Goal: Task Accomplishment & Management: Complete application form

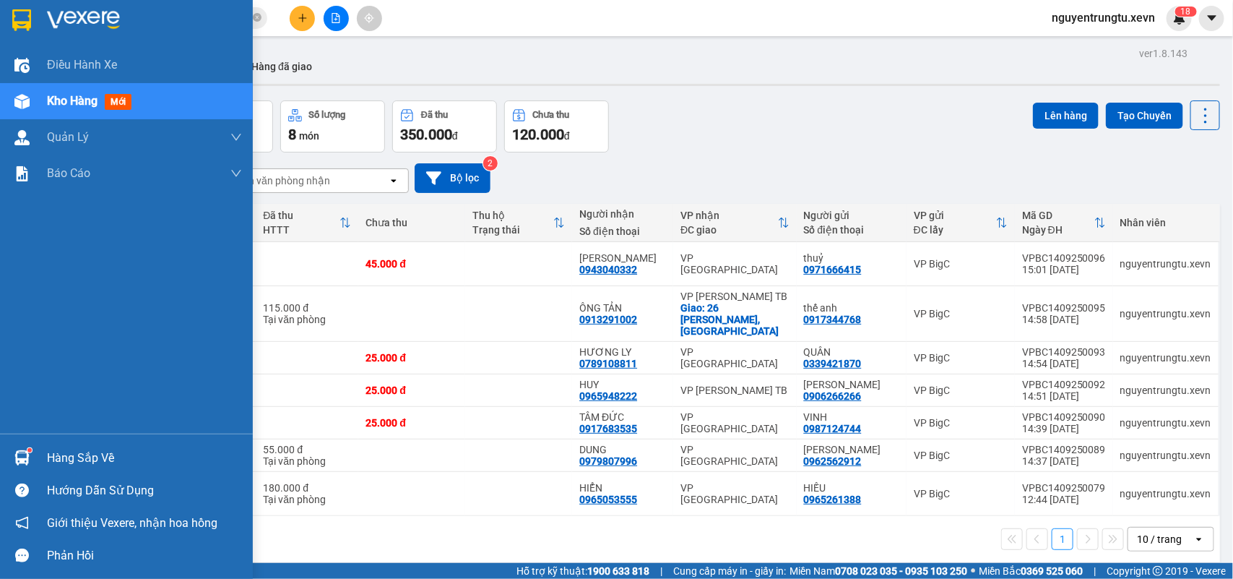
click at [12, 464] on div at bounding box center [21, 457] width 25 height 25
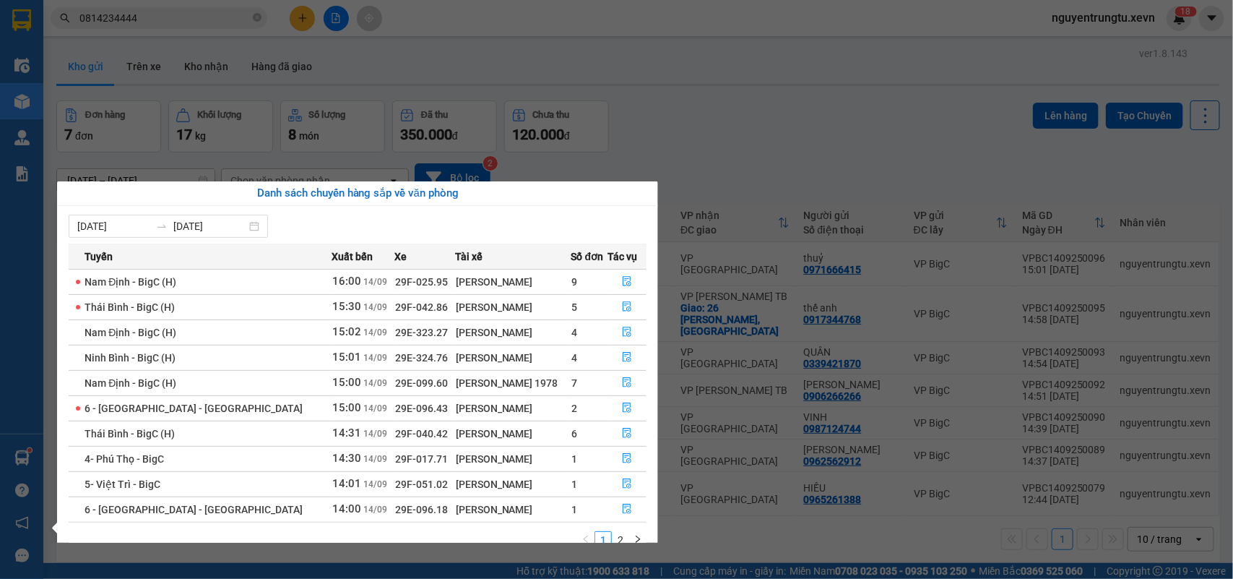
click at [395, 428] on span "29F-040.42" at bounding box center [421, 434] width 53 height 12
copy td "29F-040.42"
click at [229, 100] on section "Kết quả tìm kiếm ( 1 ) Bộ lọc Thuộc VP này [PERSON_NAME] thái Món hàng Thu hộ T…" at bounding box center [616, 289] width 1233 height 579
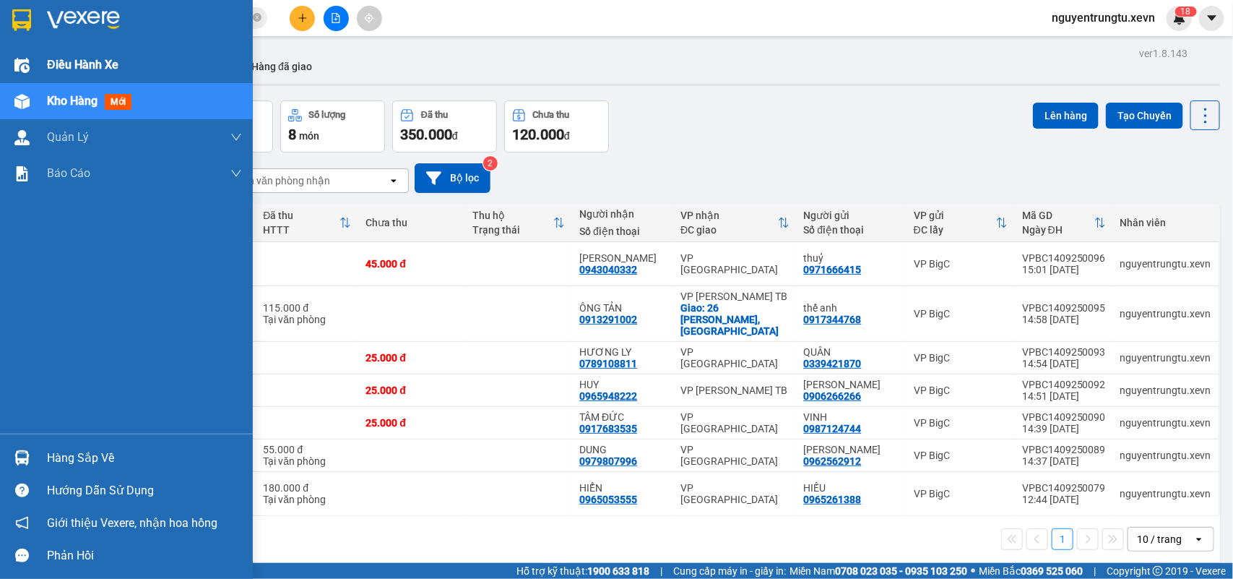
click at [31, 61] on div at bounding box center [21, 65] width 25 height 25
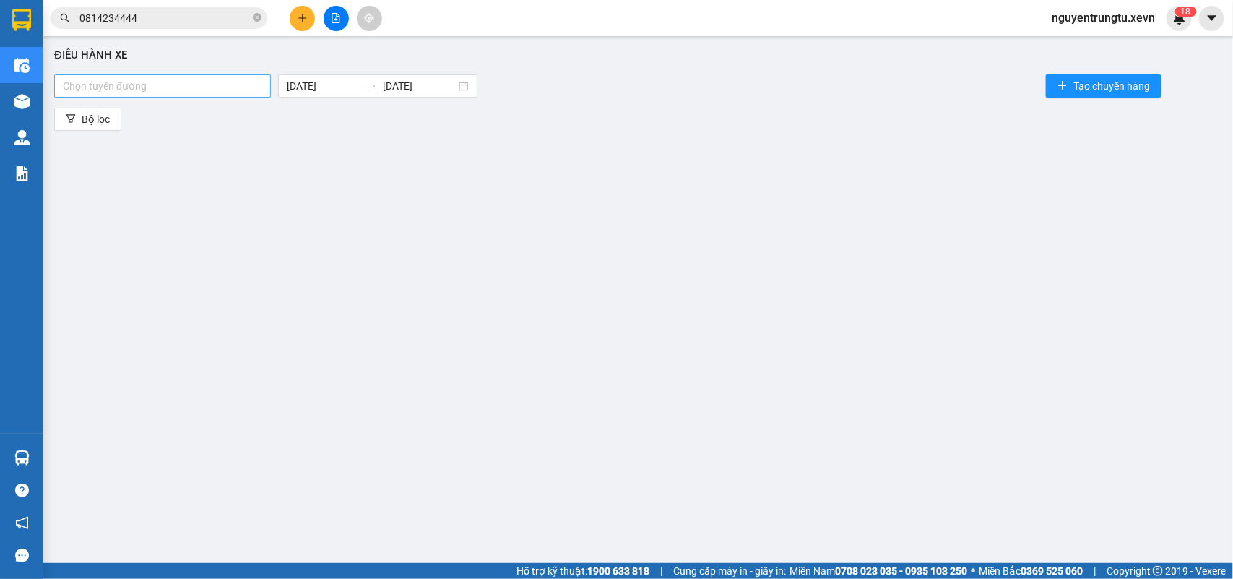
click at [233, 88] on div at bounding box center [162, 85] width 209 height 17
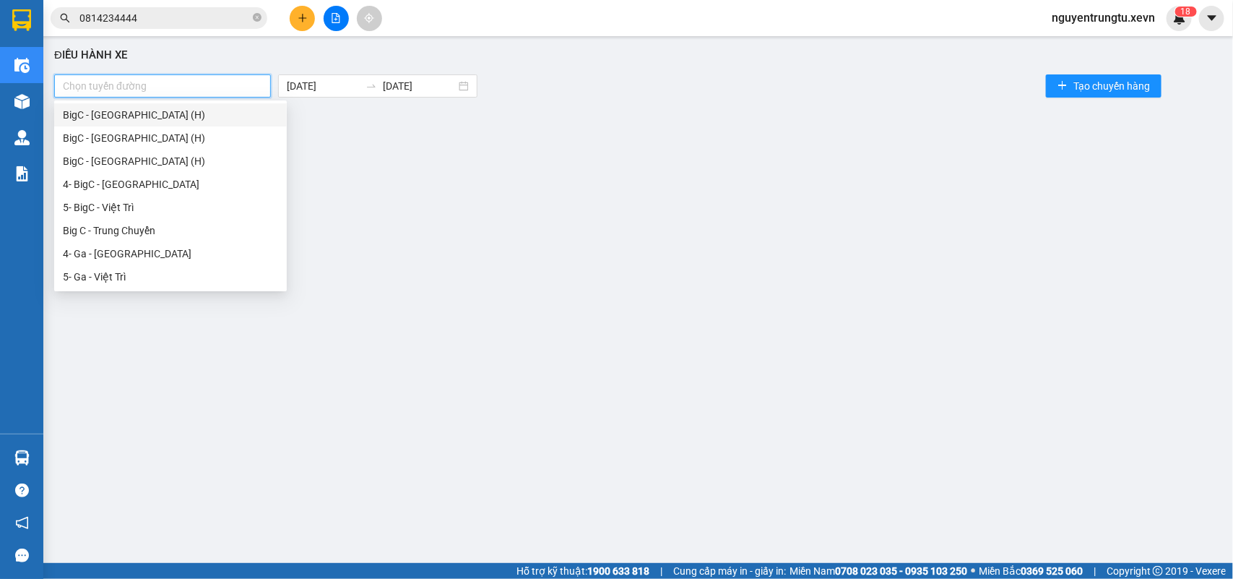
click at [123, 111] on div "BigC - [GEOGRAPHIC_DATA] (H)" at bounding box center [170, 115] width 215 height 16
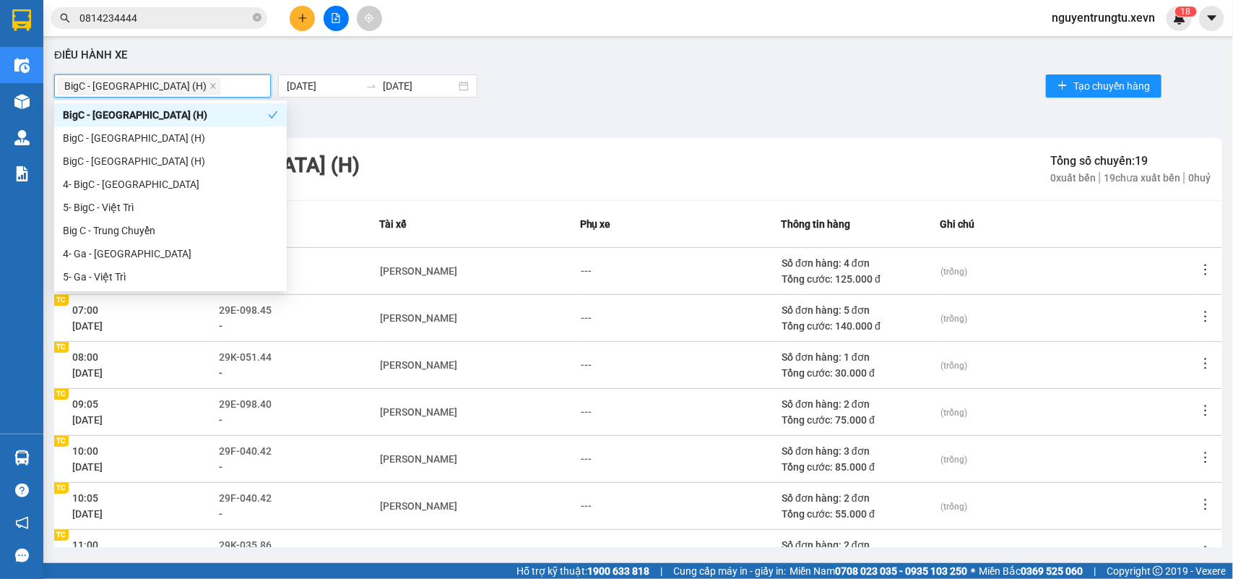
click at [579, 95] on div "BigC - [GEOGRAPHIC_DATA] (H) [DATE] [DATE] Tạo chuyến hàng" at bounding box center [638, 86] width 1168 height 29
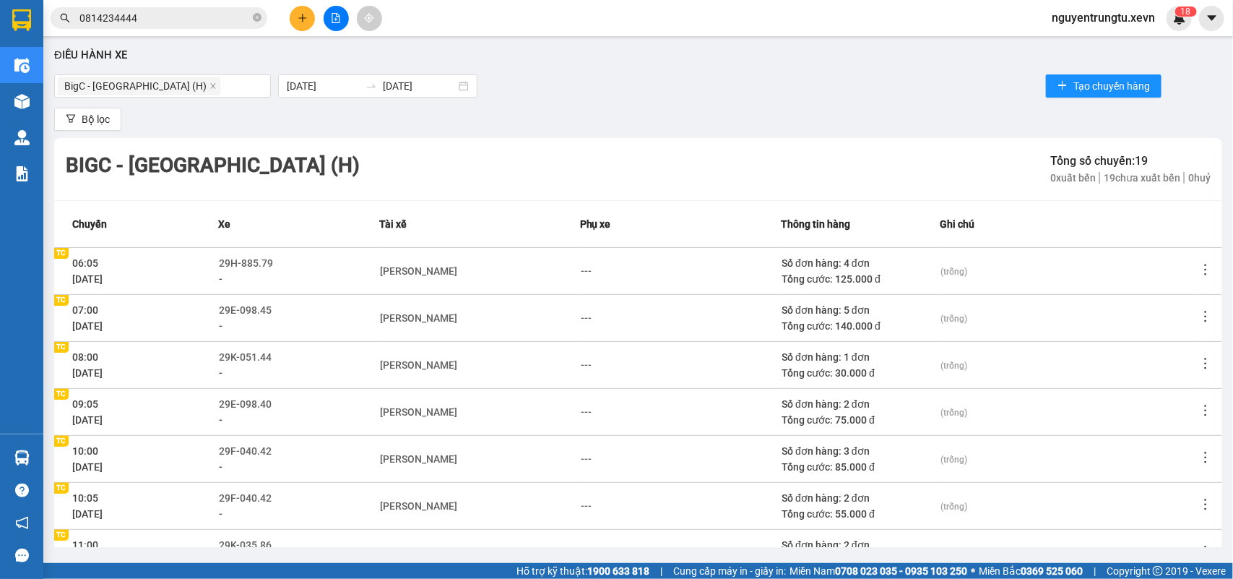
scroll to position [228, 0]
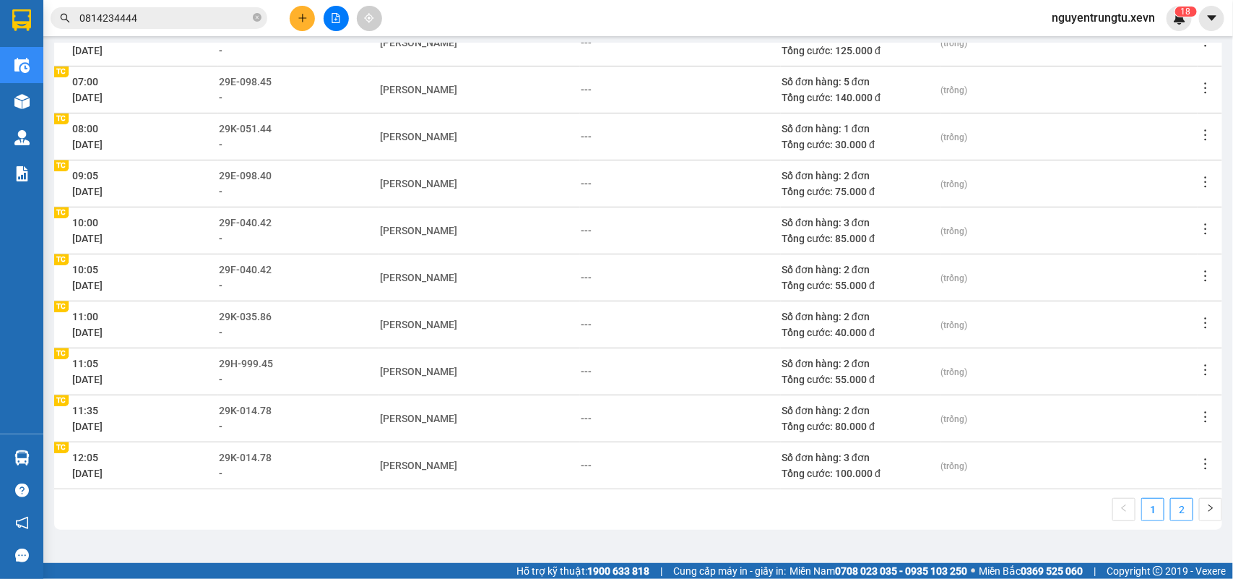
click at [1172, 510] on link "2" at bounding box center [1182, 509] width 22 height 22
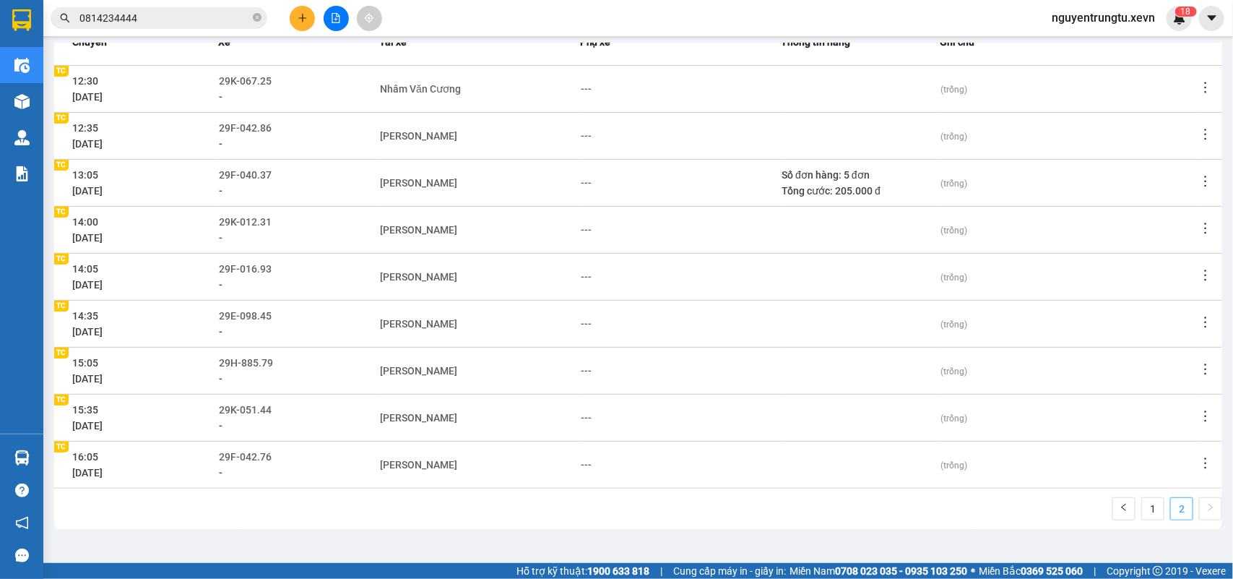
scroll to position [181, 0]
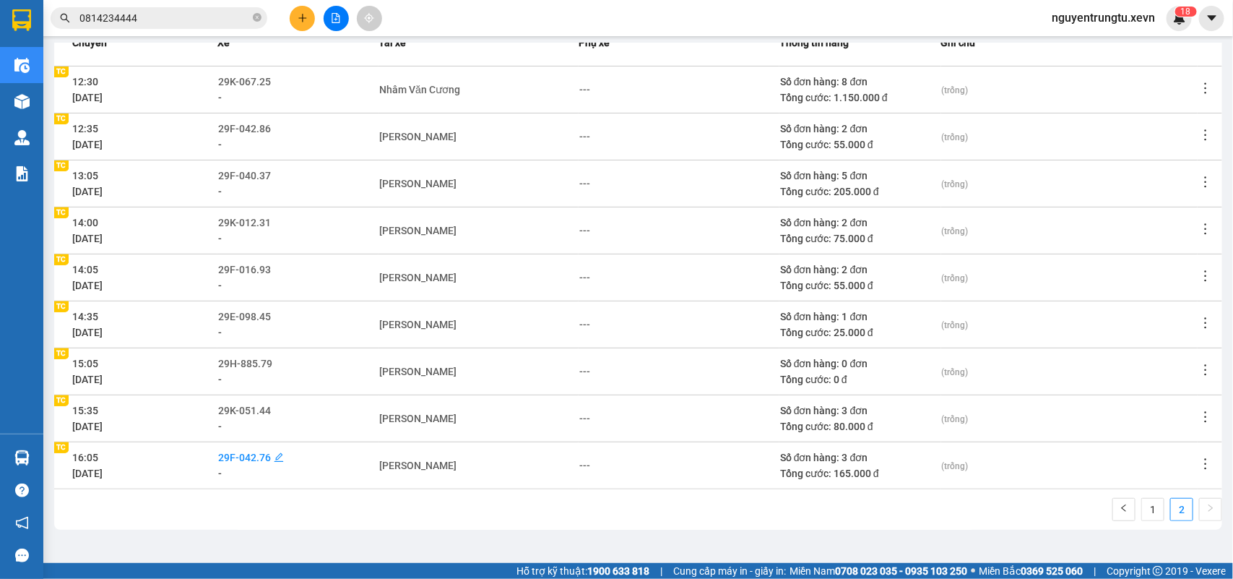
click at [268, 459] on span "29F-042.76" at bounding box center [244, 457] width 53 height 12
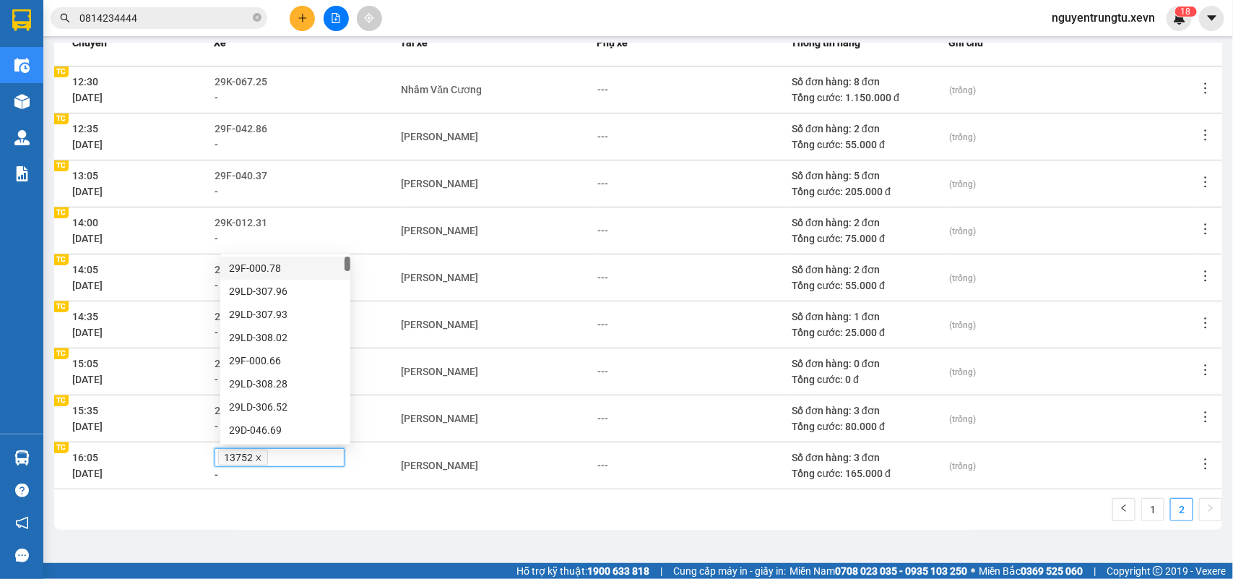
click at [262, 455] on icon "close" at bounding box center [258, 457] width 7 height 7
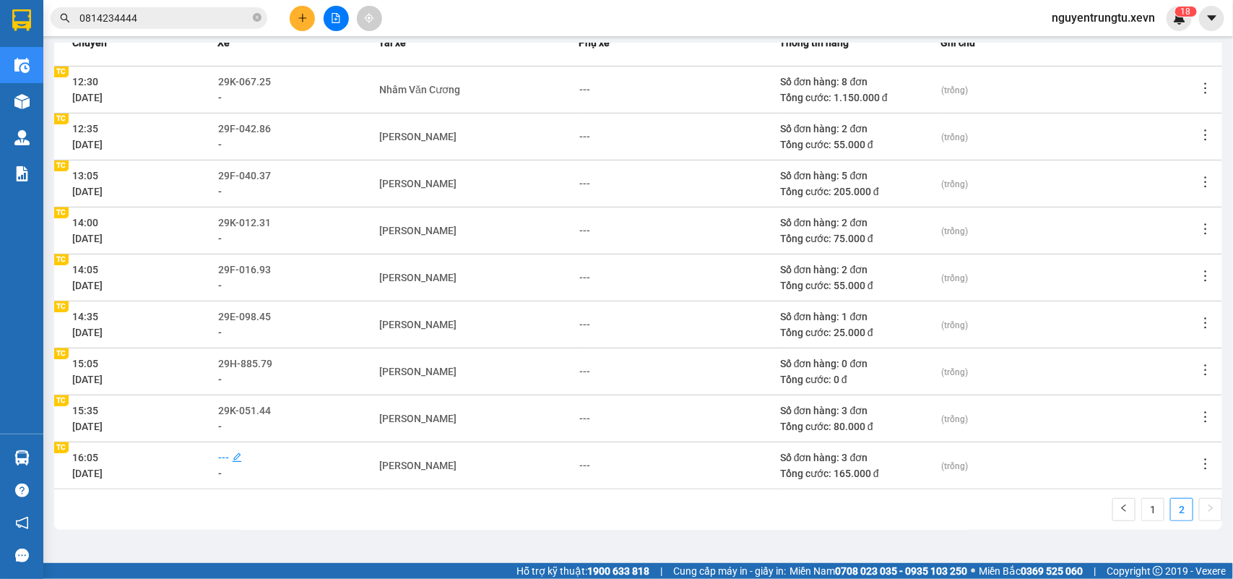
click at [229, 455] on span "---" at bounding box center [223, 457] width 11 height 12
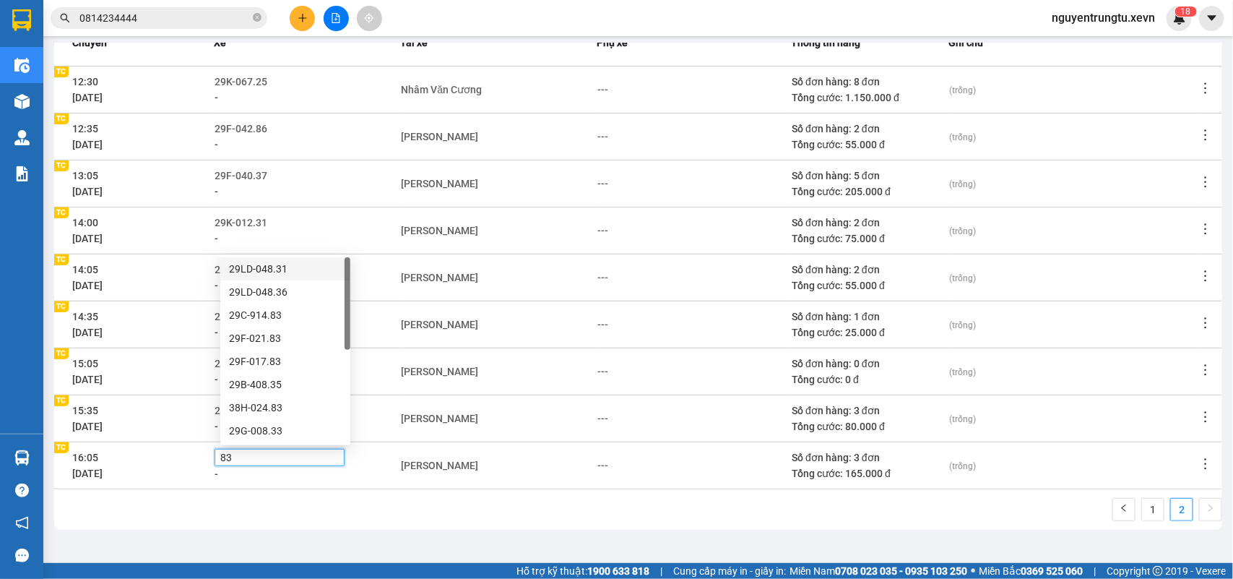
type input "830"
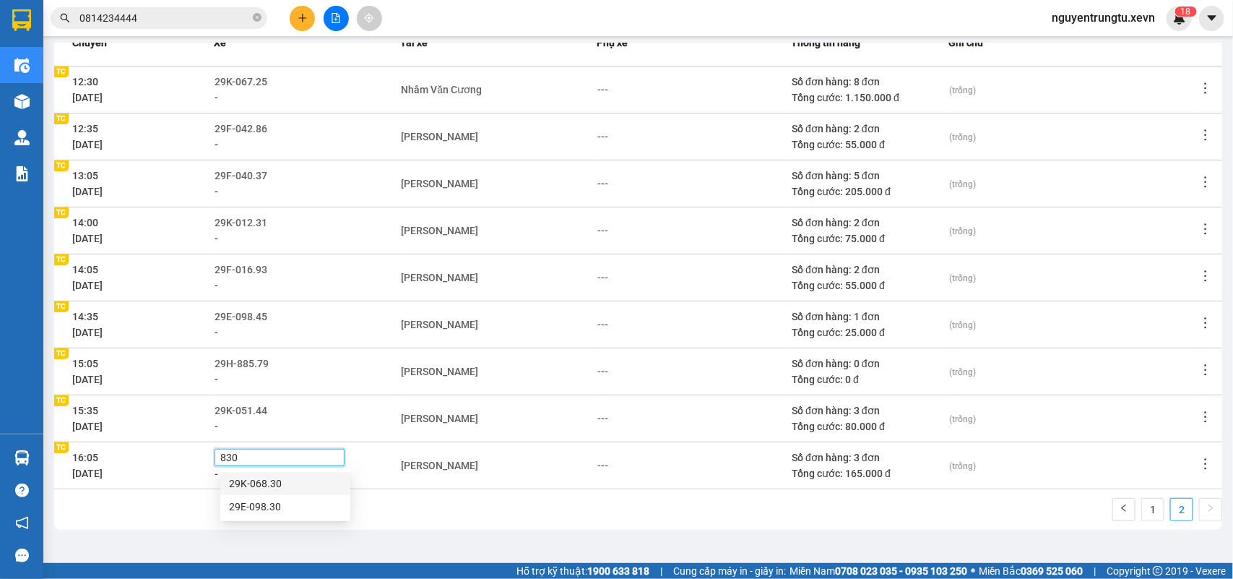
click at [269, 488] on div "29K-068.30" at bounding box center [285, 483] width 113 height 16
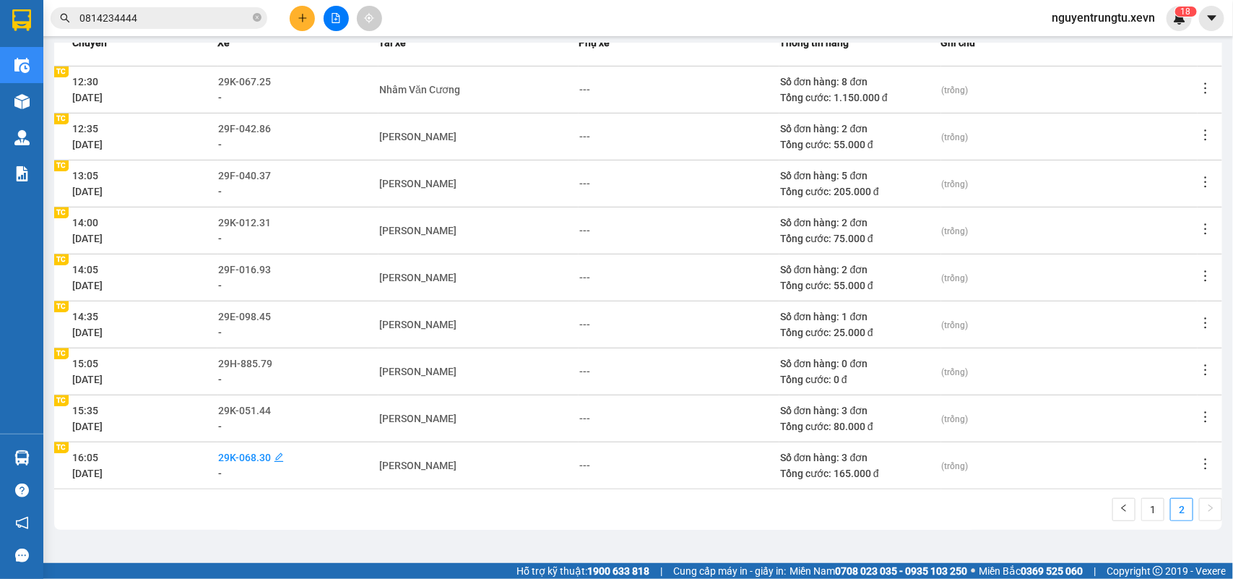
click at [251, 451] on span "29K-068.30" at bounding box center [244, 457] width 53 height 12
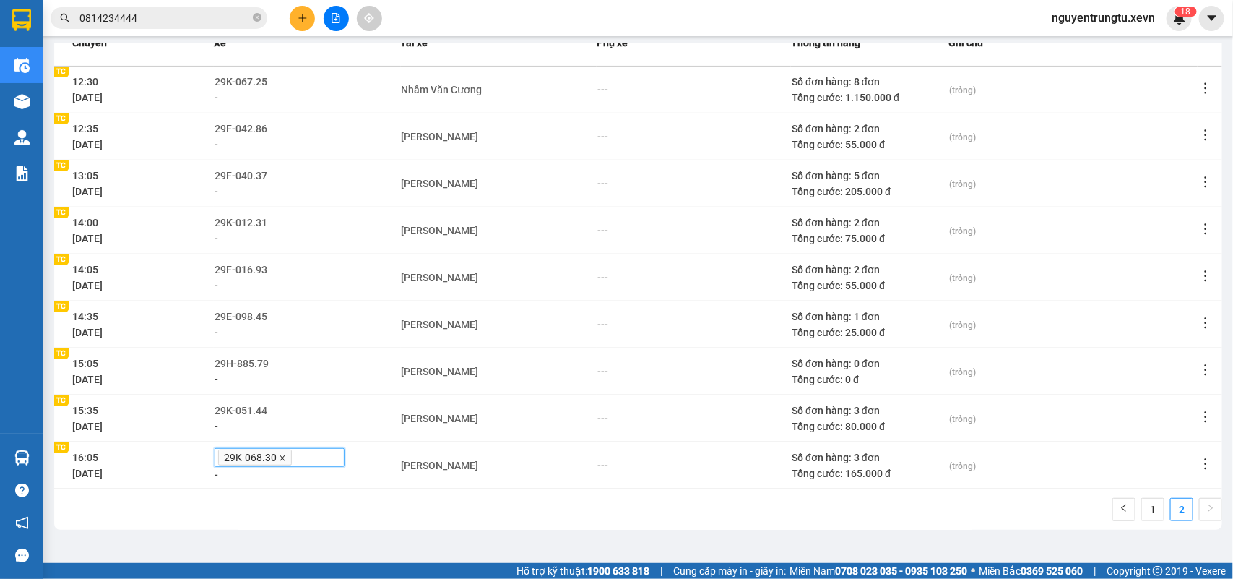
click at [283, 457] on icon "close" at bounding box center [282, 457] width 7 height 7
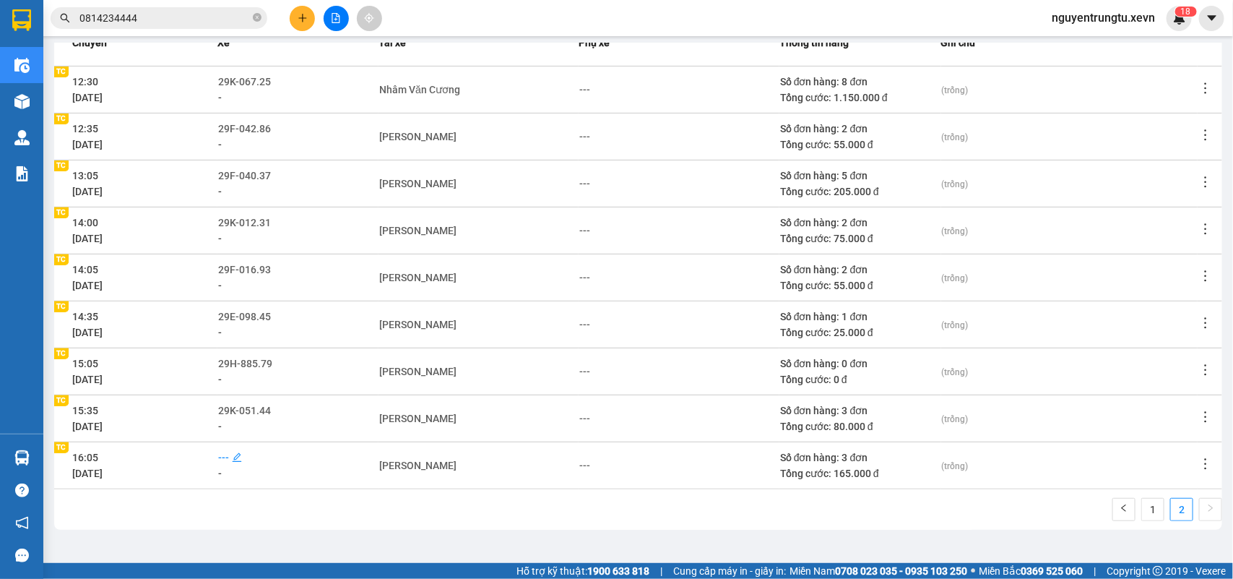
click at [228, 455] on span "---" at bounding box center [223, 457] width 11 height 12
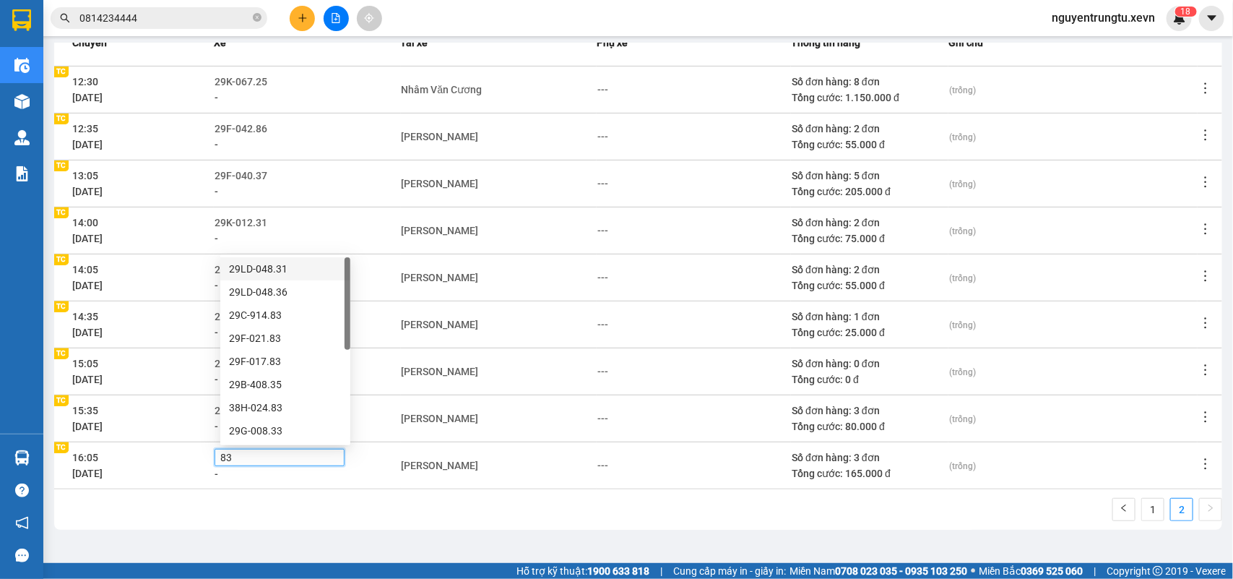
type input "830"
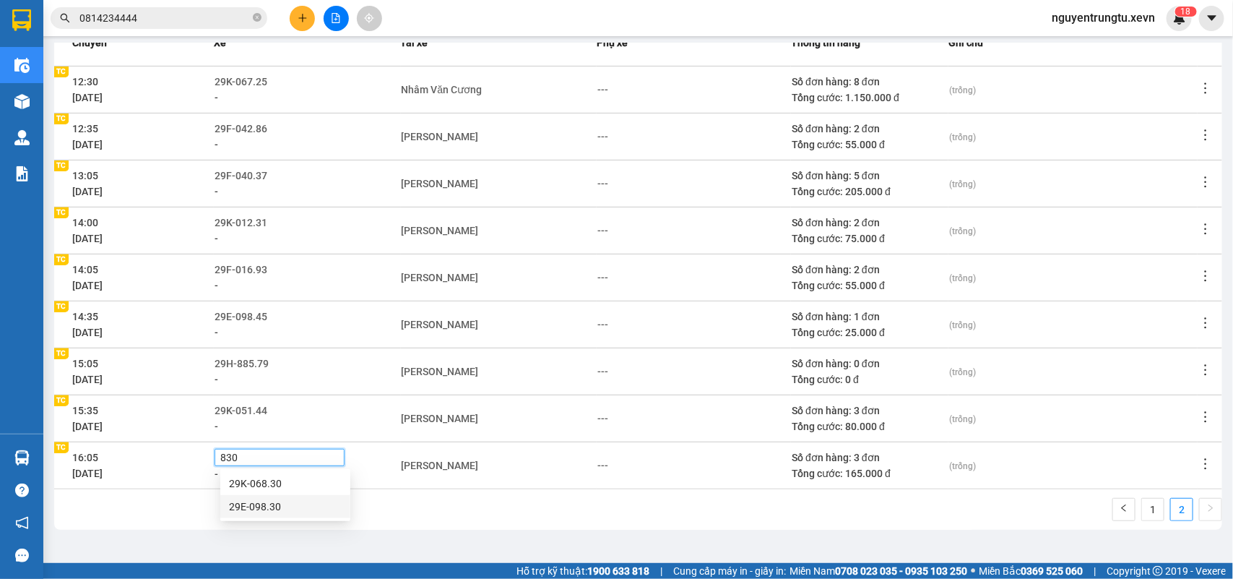
click at [266, 507] on div "29E-098.30" at bounding box center [285, 506] width 113 height 16
drag, startPoint x: 432, startPoint y: 504, endPoint x: 449, endPoint y: 490, distance: 22.0
click at [432, 506] on div "1 2" at bounding box center [638, 514] width 1168 height 32
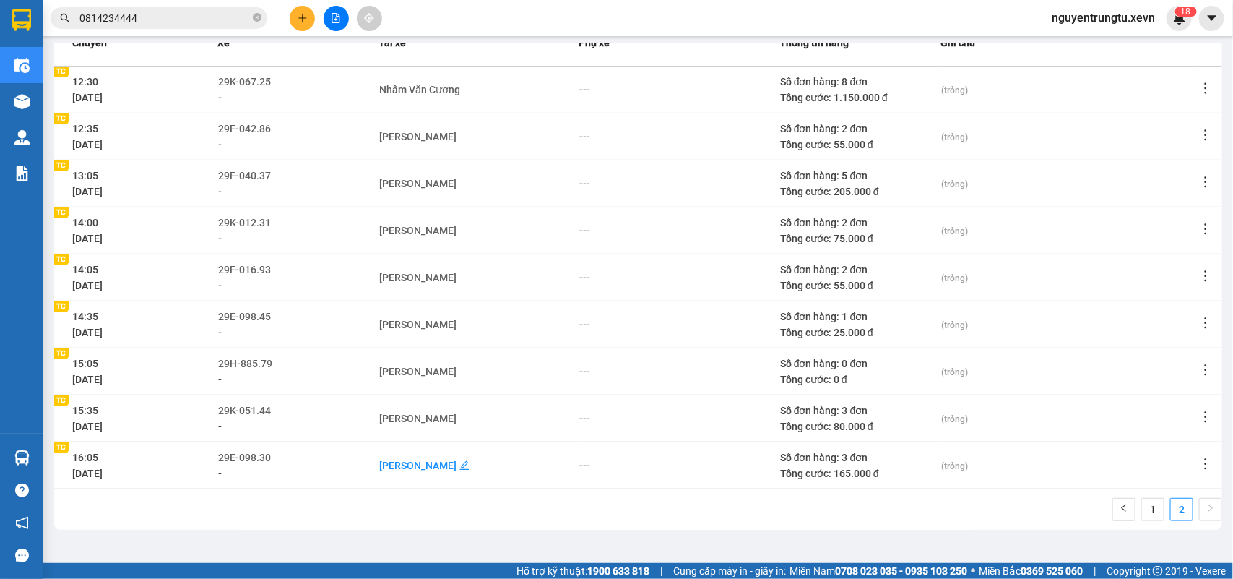
click at [455, 463] on div "[PERSON_NAME]" at bounding box center [417, 465] width 77 height 16
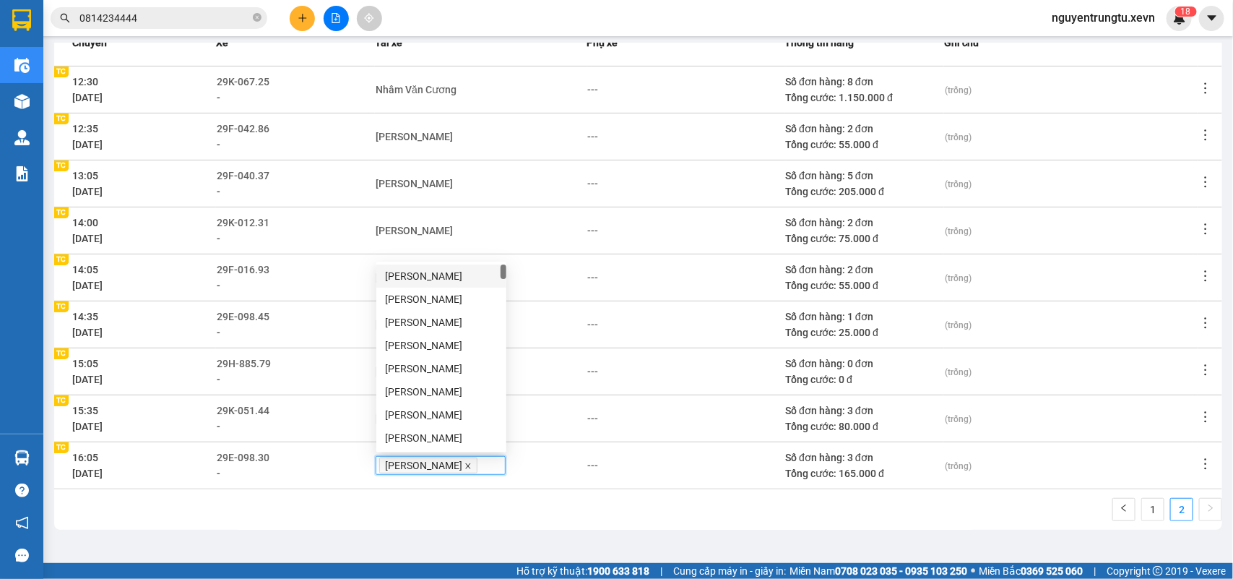
click at [472, 464] on icon "close" at bounding box center [467, 465] width 7 height 7
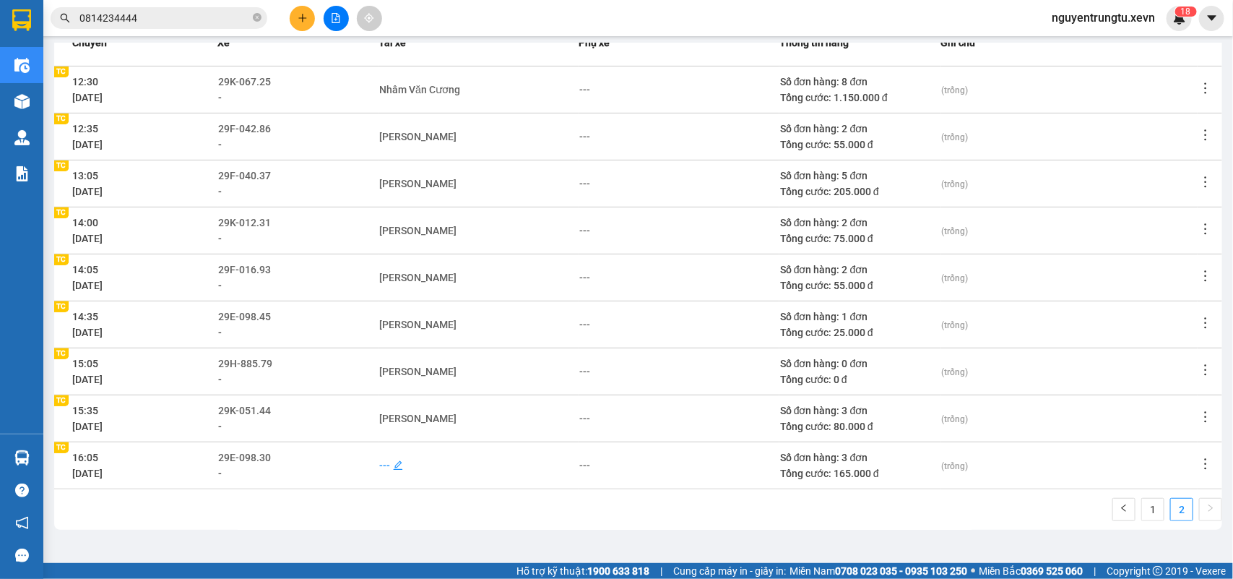
click at [390, 466] on div "---" at bounding box center [384, 465] width 11 height 16
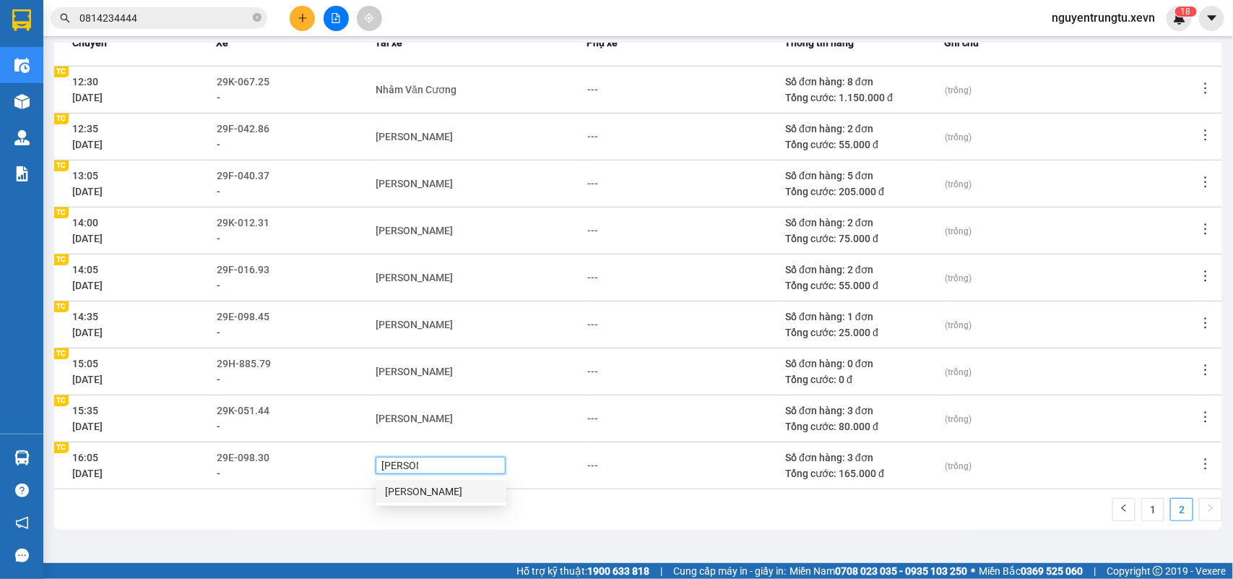
type input "[PERSON_NAME]"
click at [485, 495] on div "[PERSON_NAME]" at bounding box center [441, 491] width 113 height 16
click at [699, 545] on div "Điều hành xe BigC - [GEOGRAPHIC_DATA] (H) [DATE] [DATE] Tạo chuyến hàng Bộ lọc …" at bounding box center [638, 294] width 1175 height 503
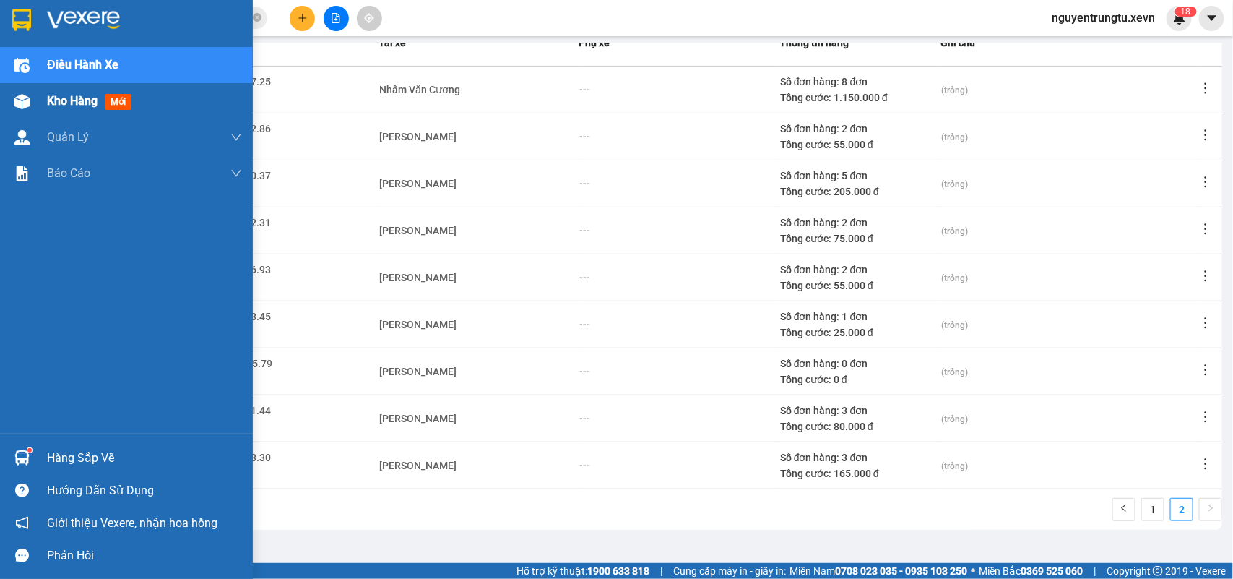
click at [120, 105] on span "mới" at bounding box center [118, 102] width 27 height 16
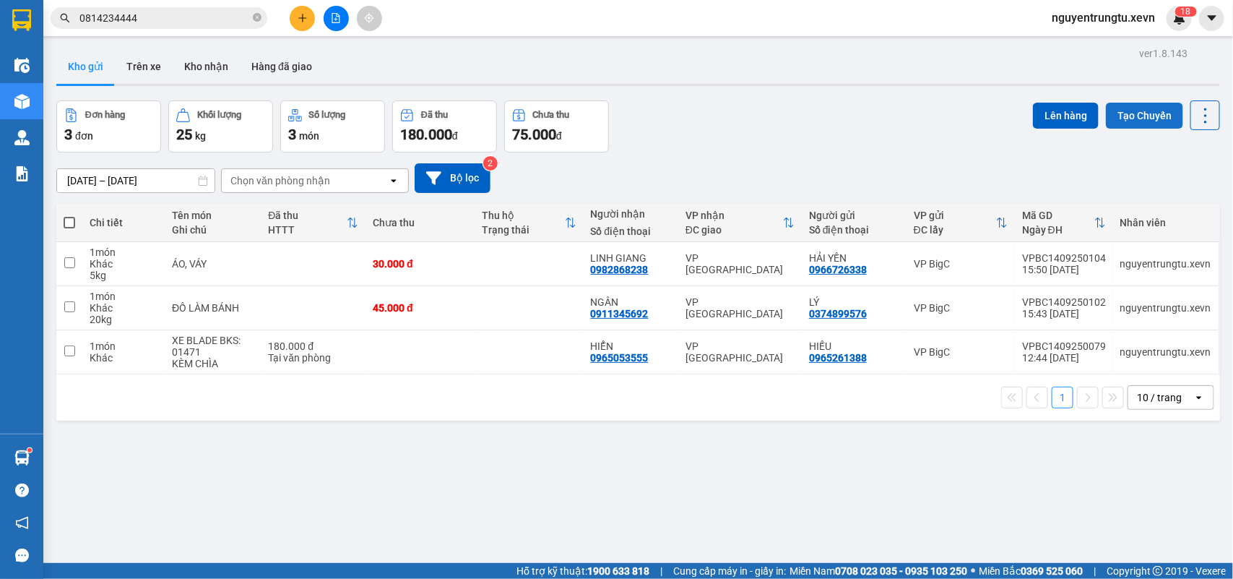
click at [1146, 109] on button "Tạo Chuyến" at bounding box center [1144, 116] width 77 height 26
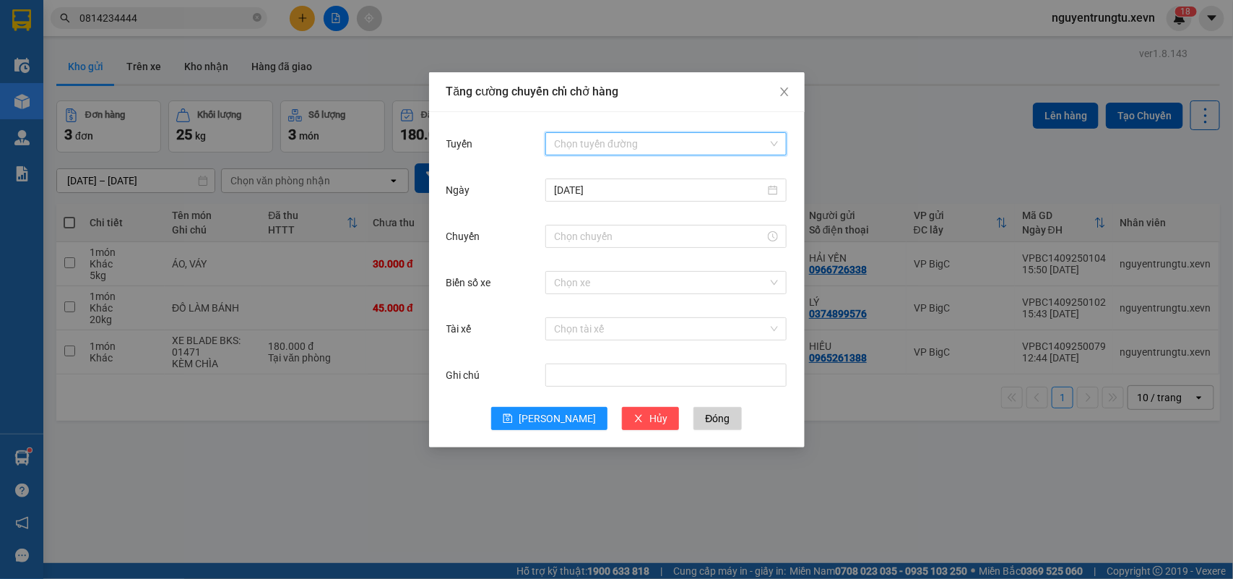
click at [614, 143] on input "Tuyến" at bounding box center [661, 144] width 214 height 22
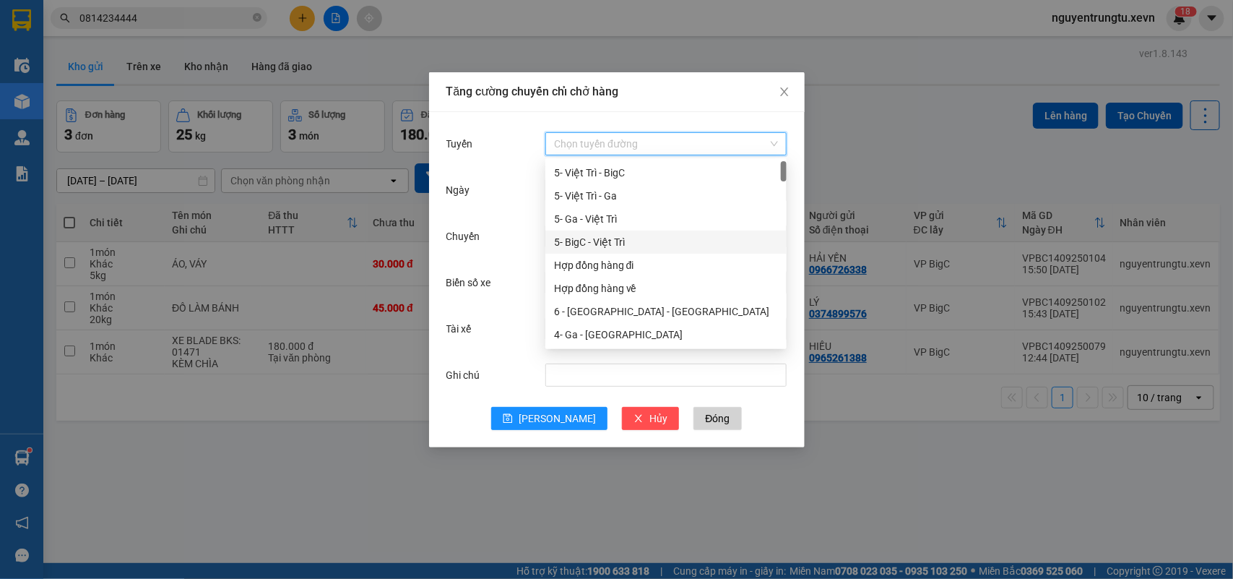
click at [641, 244] on div "5- BigC - Việt Trì" at bounding box center [666, 242] width 224 height 16
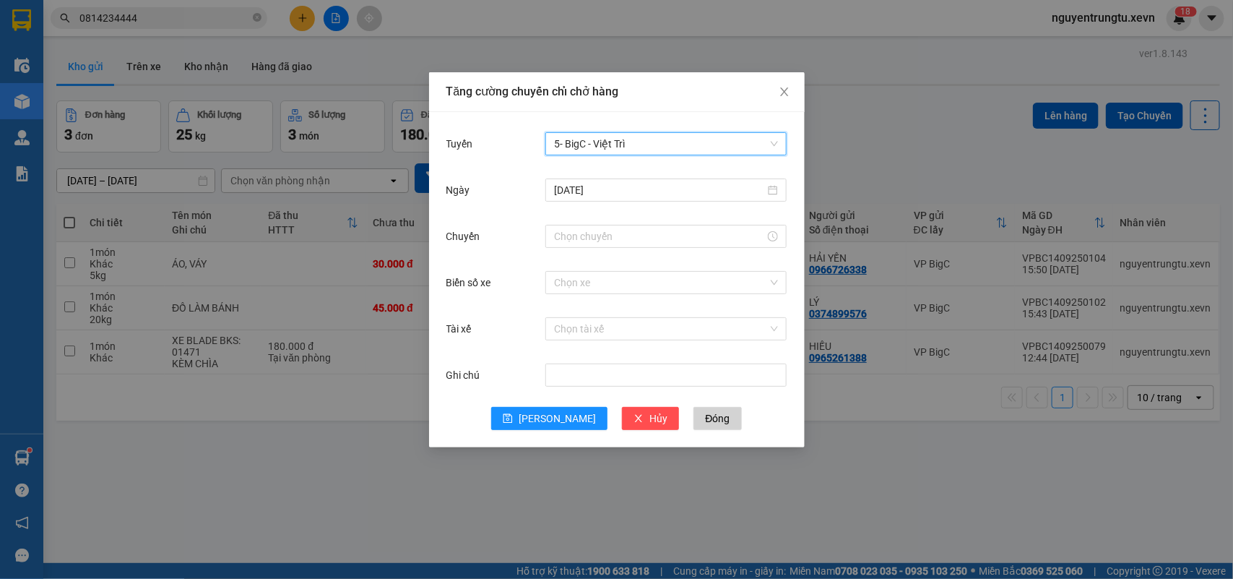
drag, startPoint x: 634, startPoint y: 236, endPoint x: 634, endPoint y: 248, distance: 11.6
click at [634, 240] on input "Chuyến" at bounding box center [659, 236] width 211 height 16
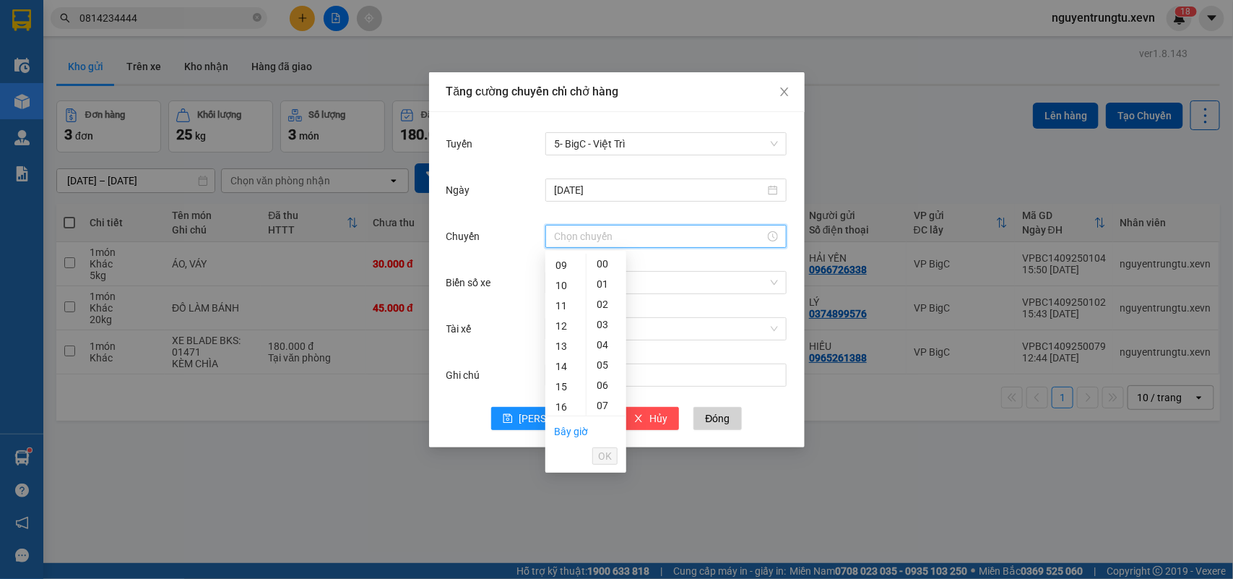
scroll to position [271, 0]
click at [567, 341] on div "17" at bounding box center [565, 337] width 40 height 20
click at [598, 370] on div "05" at bounding box center [607, 365] width 40 height 20
type input "17:05"
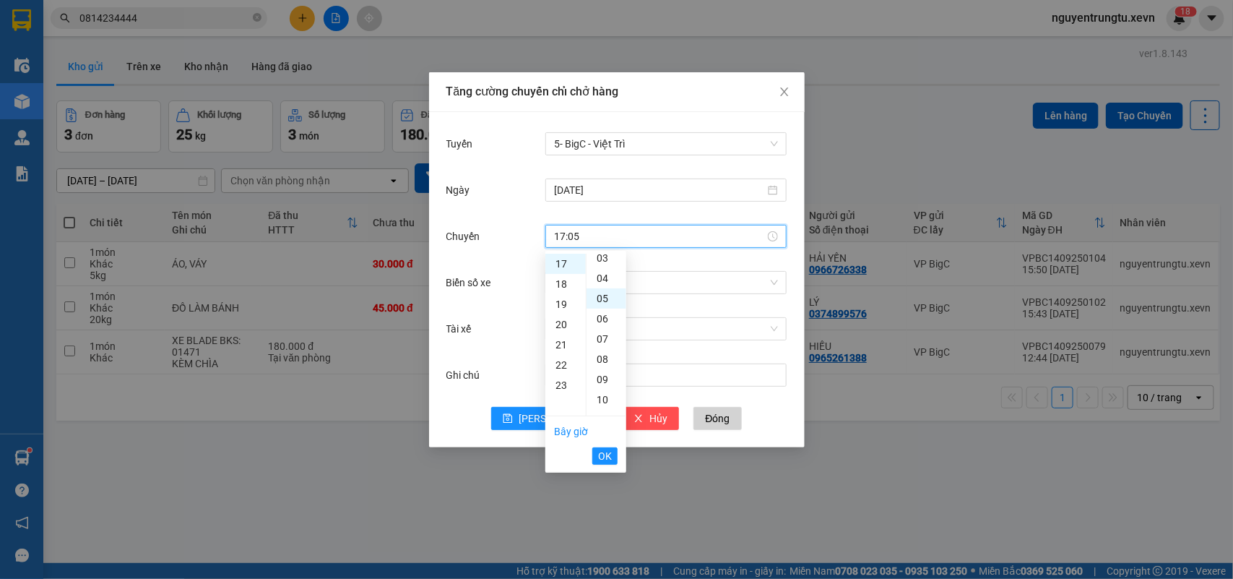
scroll to position [101, 0]
click at [616, 446] on ul "Bây giờ OK" at bounding box center [585, 443] width 81 height 55
click at [610, 456] on span "OK" at bounding box center [605, 456] width 14 height 16
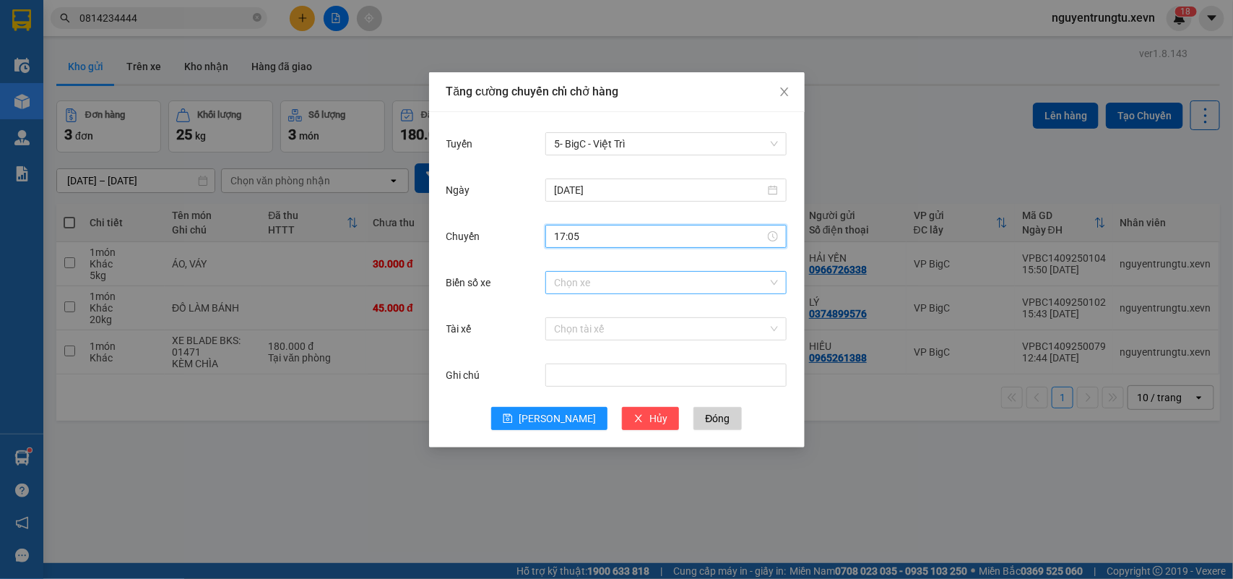
click at [627, 284] on input "Biển số xe" at bounding box center [661, 283] width 214 height 22
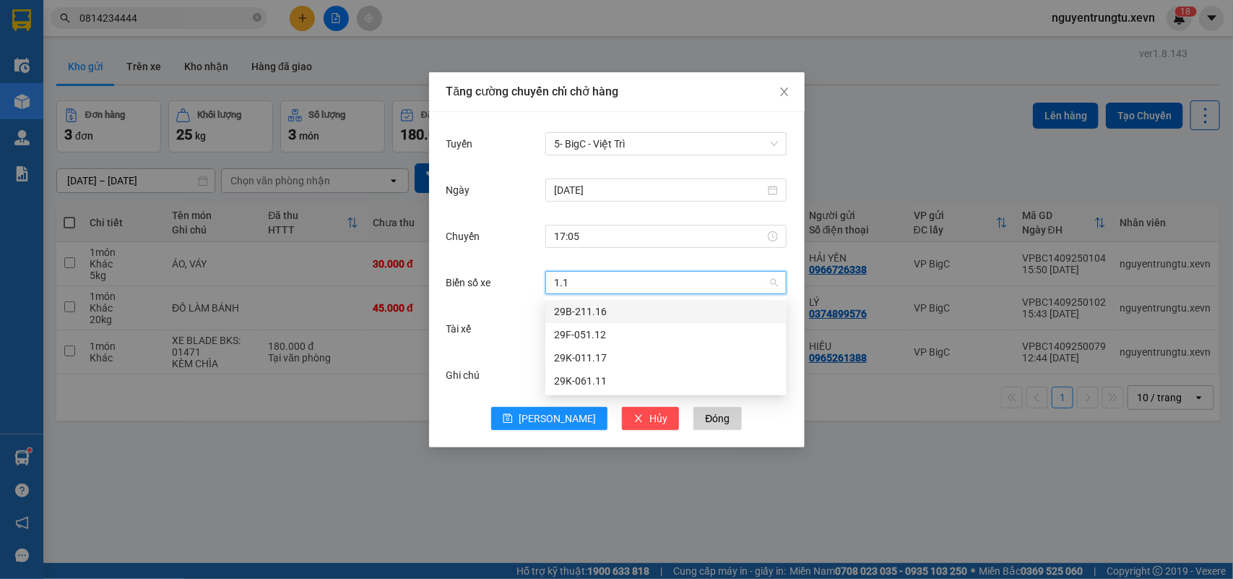
type input "1.11"
click at [571, 306] on div "29K-061.11" at bounding box center [666, 311] width 224 height 16
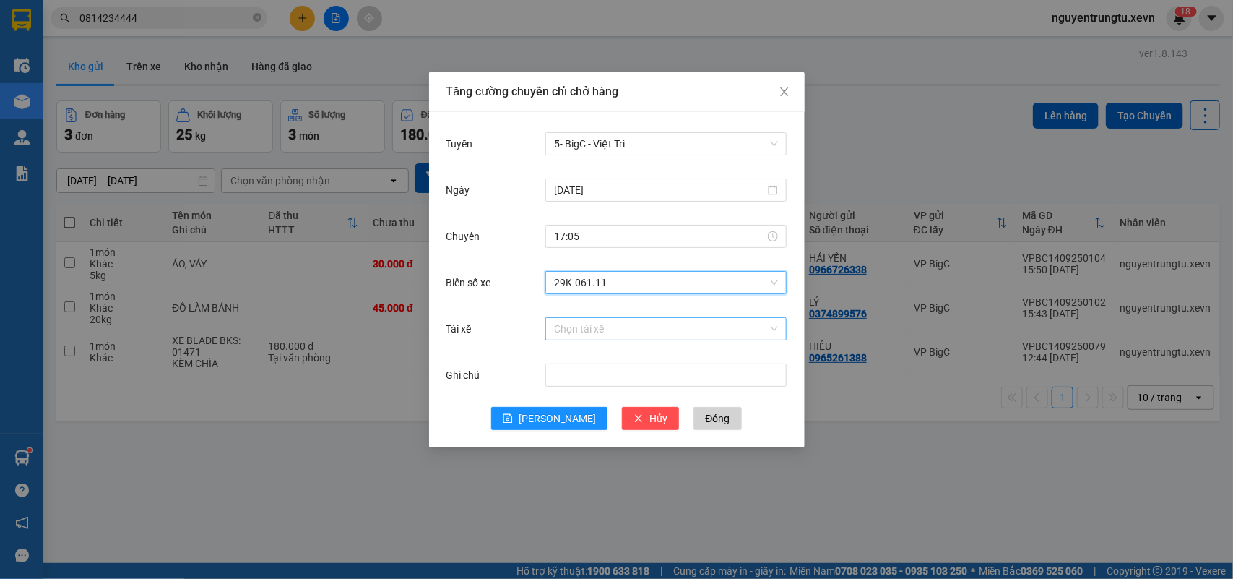
drag, startPoint x: 576, startPoint y: 324, endPoint x: 574, endPoint y: 336, distance: 12.4
click at [576, 326] on input "Tài xế" at bounding box center [661, 329] width 214 height 22
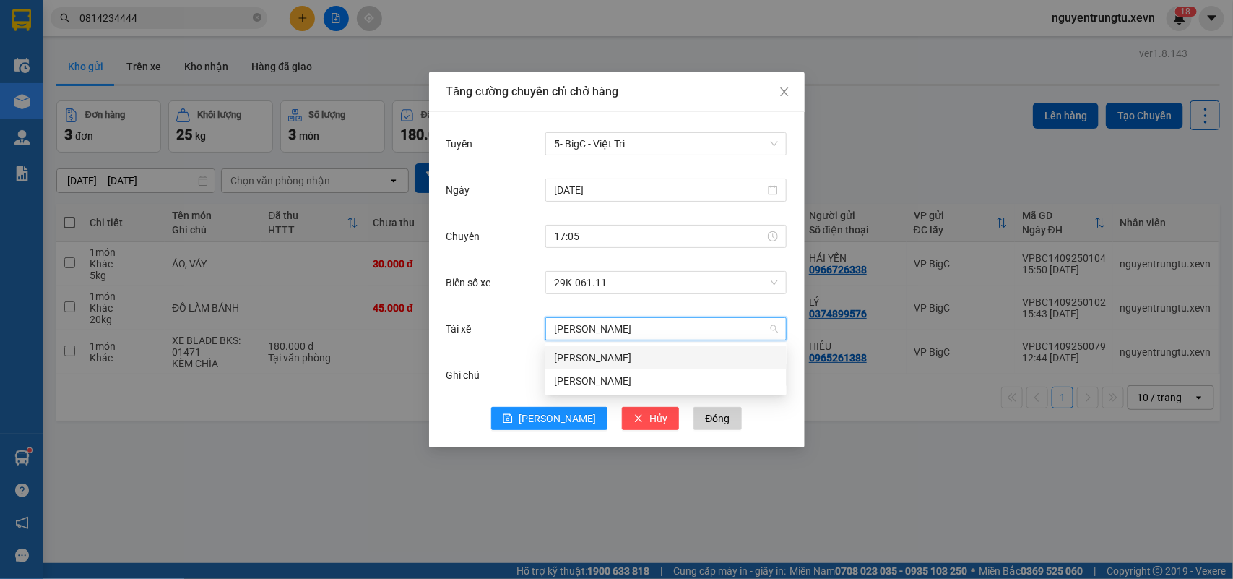
type input "[PERSON_NAME]"
click at [587, 355] on div "[PERSON_NAME]" at bounding box center [666, 358] width 224 height 16
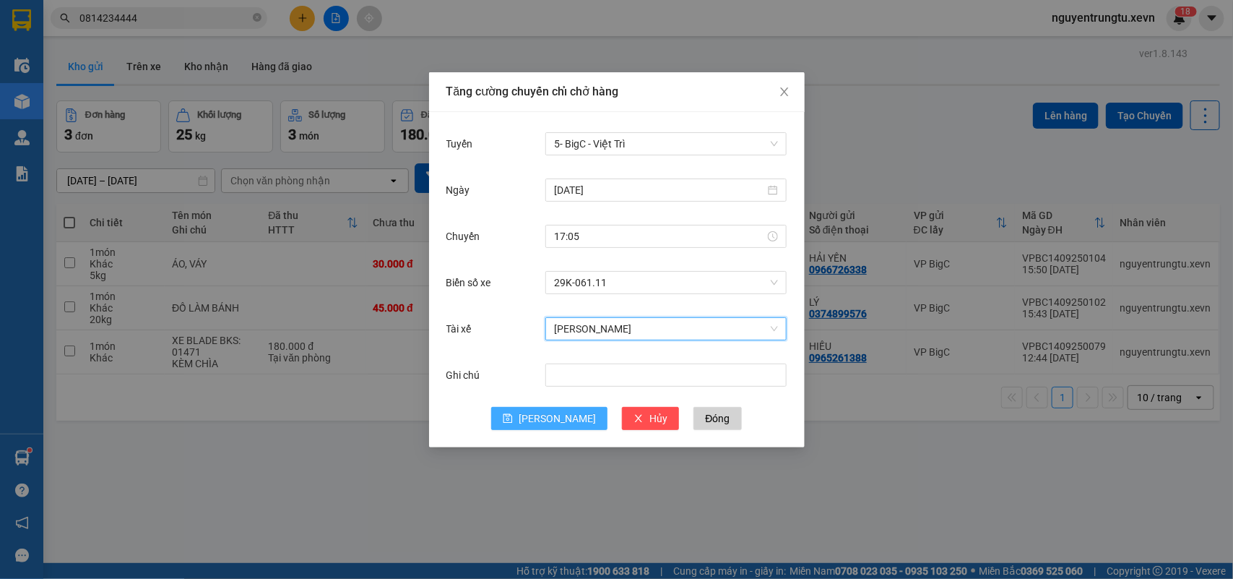
click at [561, 415] on span "[PERSON_NAME]" at bounding box center [557, 418] width 77 height 16
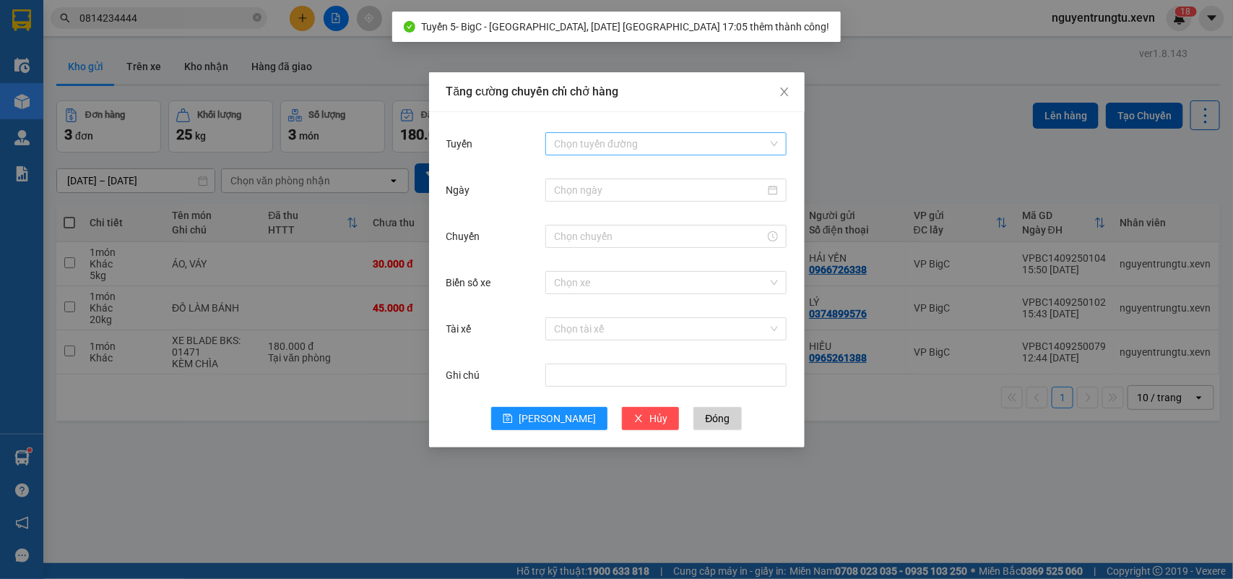
click at [673, 135] on input "Tuyến" at bounding box center [661, 144] width 214 height 22
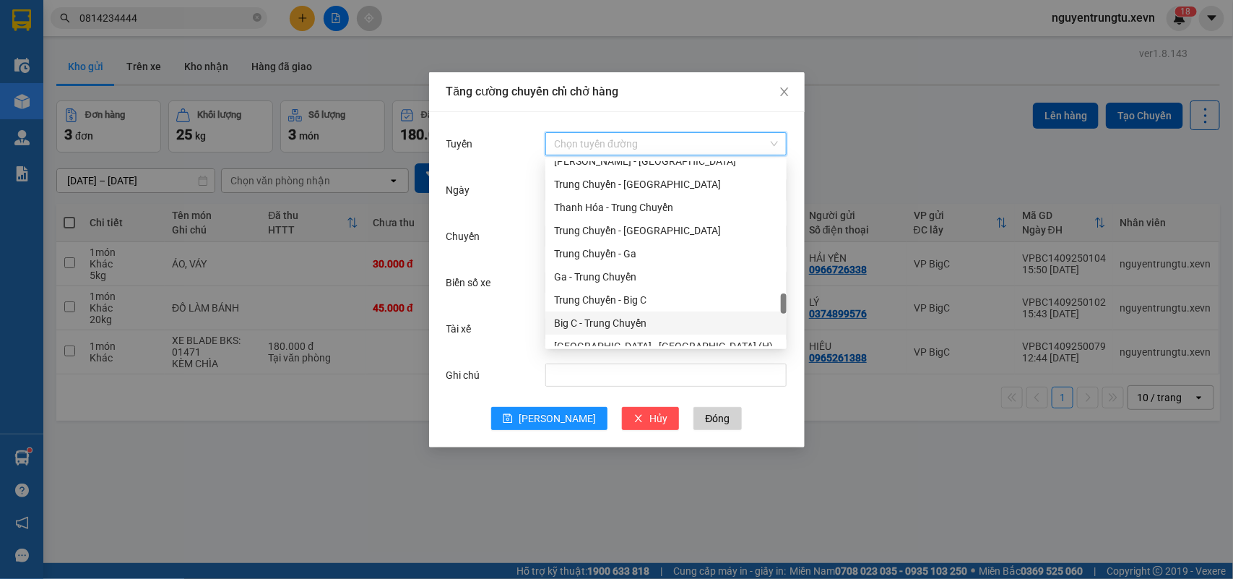
scroll to position [1535, 0]
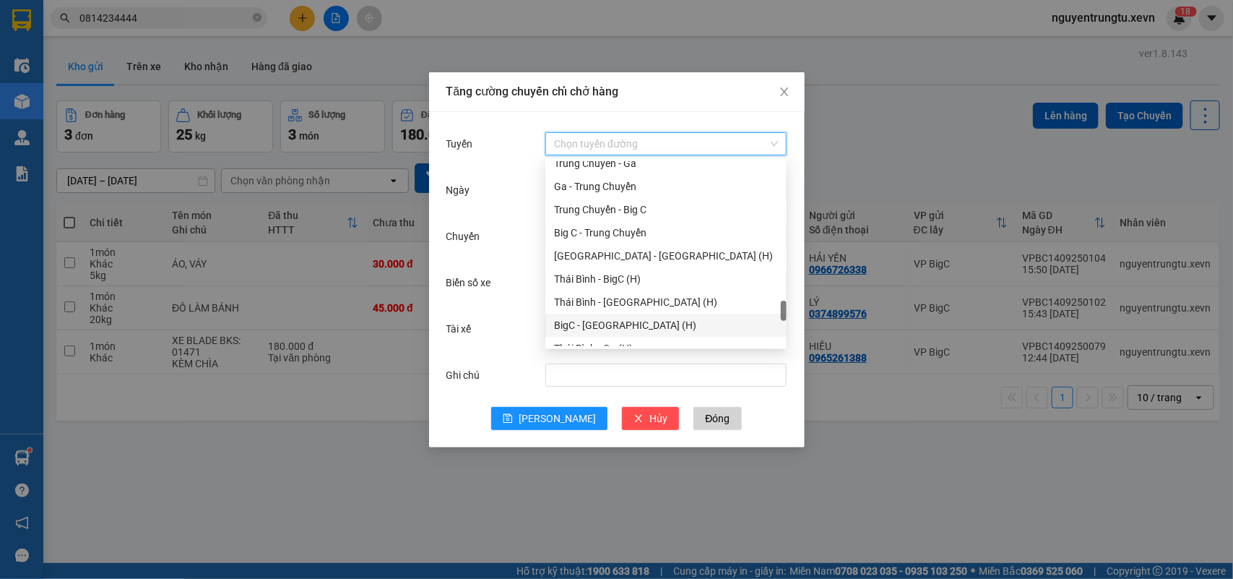
click at [633, 322] on div "BigC - [GEOGRAPHIC_DATA] (H)" at bounding box center [666, 325] width 224 height 16
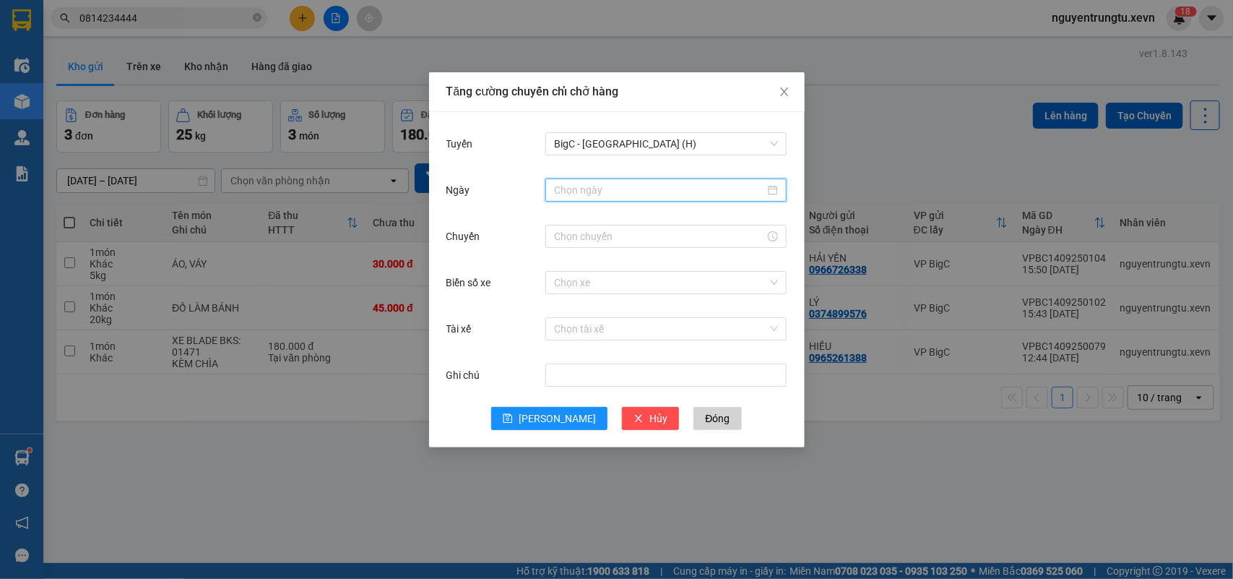
click at [655, 186] on input "Ngày" at bounding box center [659, 190] width 211 height 16
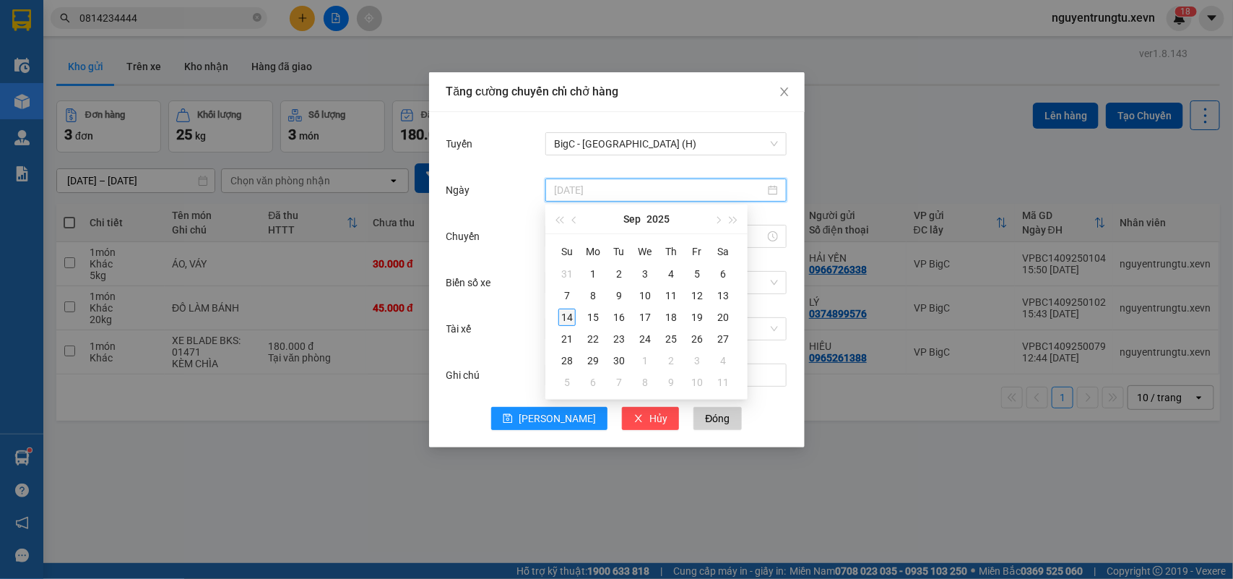
type input "[DATE]"
click at [567, 319] on div "14" at bounding box center [566, 316] width 17 height 17
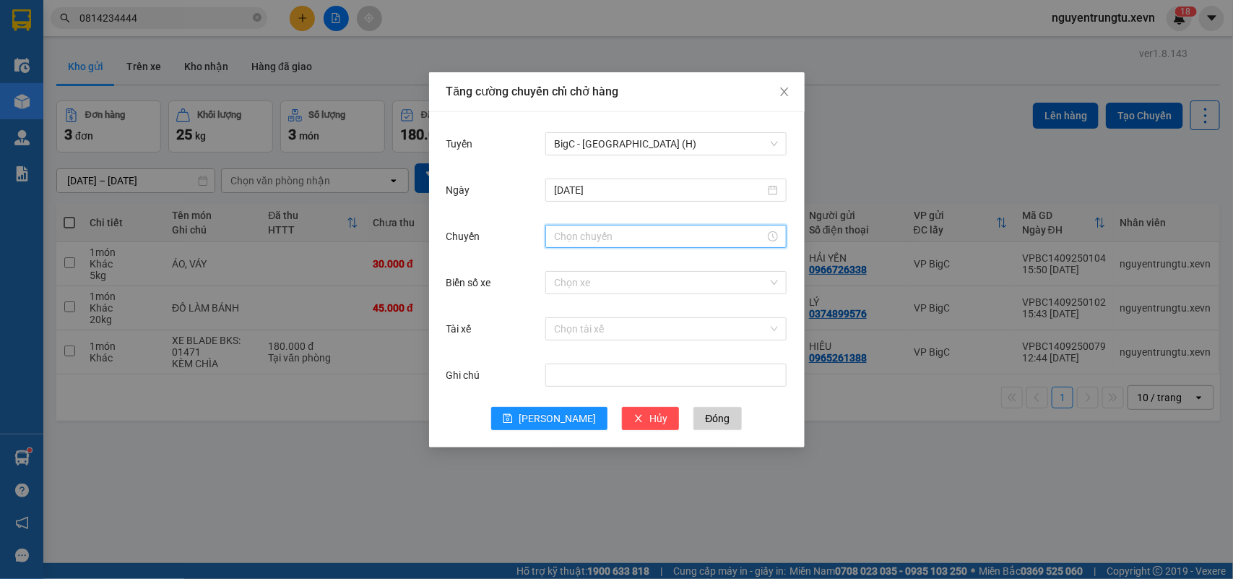
drag, startPoint x: 626, startPoint y: 228, endPoint x: 600, endPoint y: 241, distance: 28.1
click at [626, 228] on input "Chuyến" at bounding box center [659, 236] width 211 height 16
click at [558, 264] on div "17" at bounding box center [565, 264] width 40 height 20
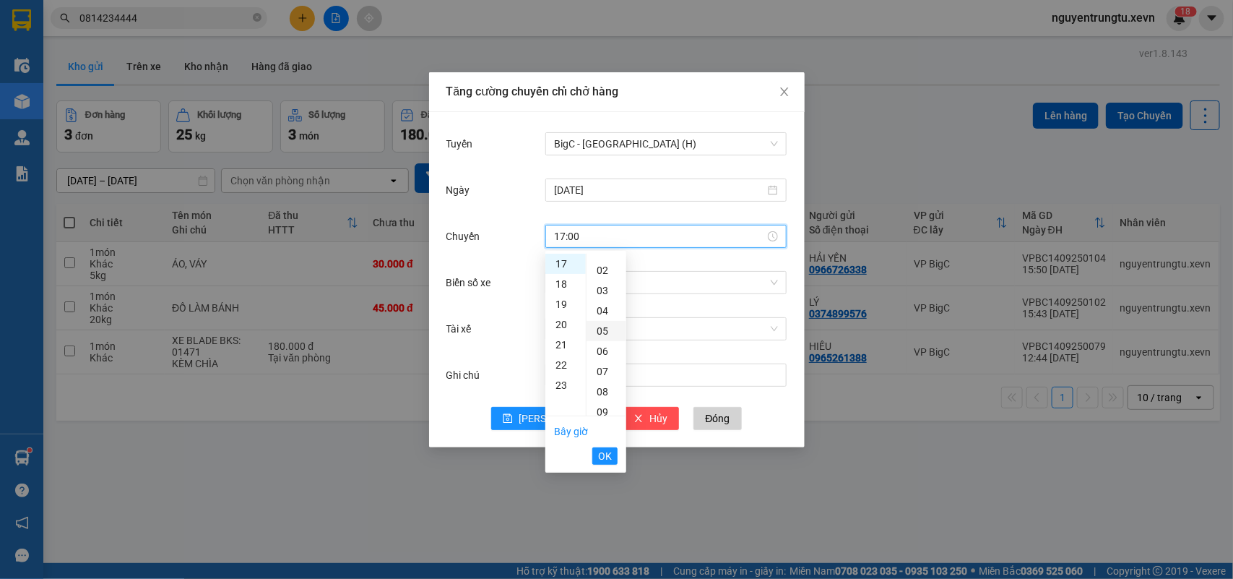
scroll to position [0, 0]
click at [603, 368] on div "05" at bounding box center [607, 365] width 40 height 20
type input "17:05"
click at [603, 459] on span "OK" at bounding box center [605, 456] width 14 height 16
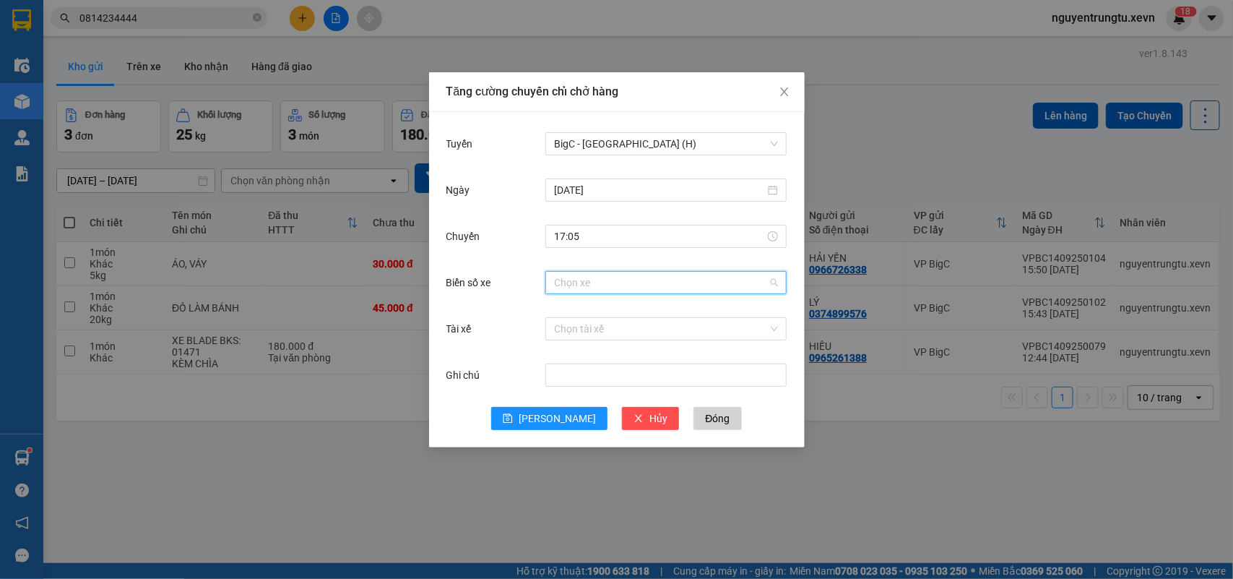
click at [678, 282] on input "Biển số xe" at bounding box center [661, 283] width 214 height 22
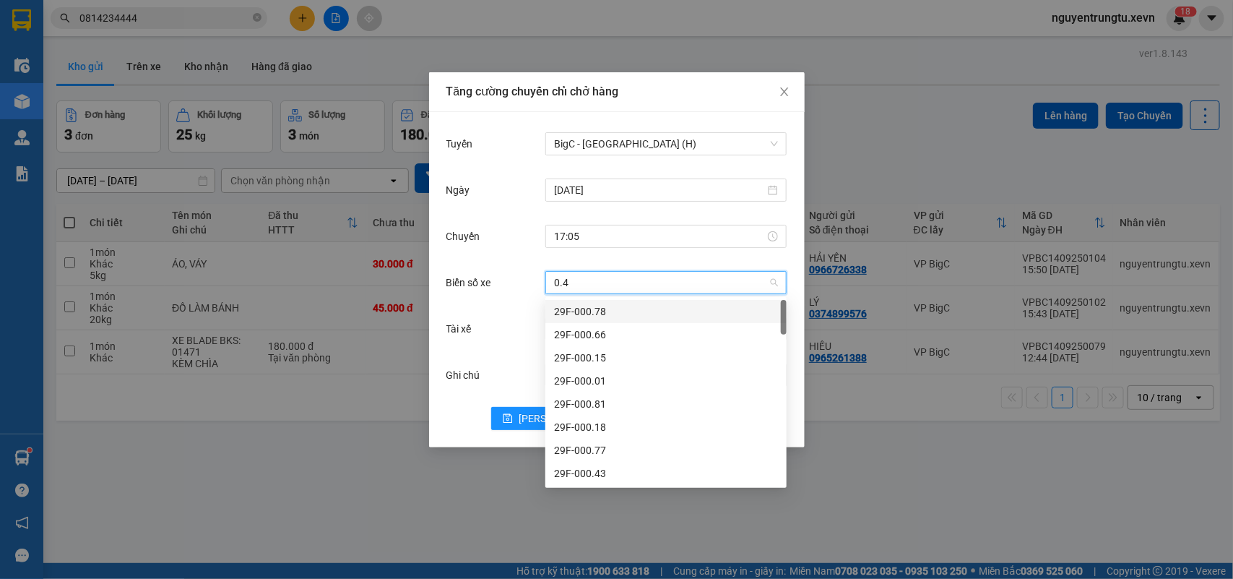
type input "0.42"
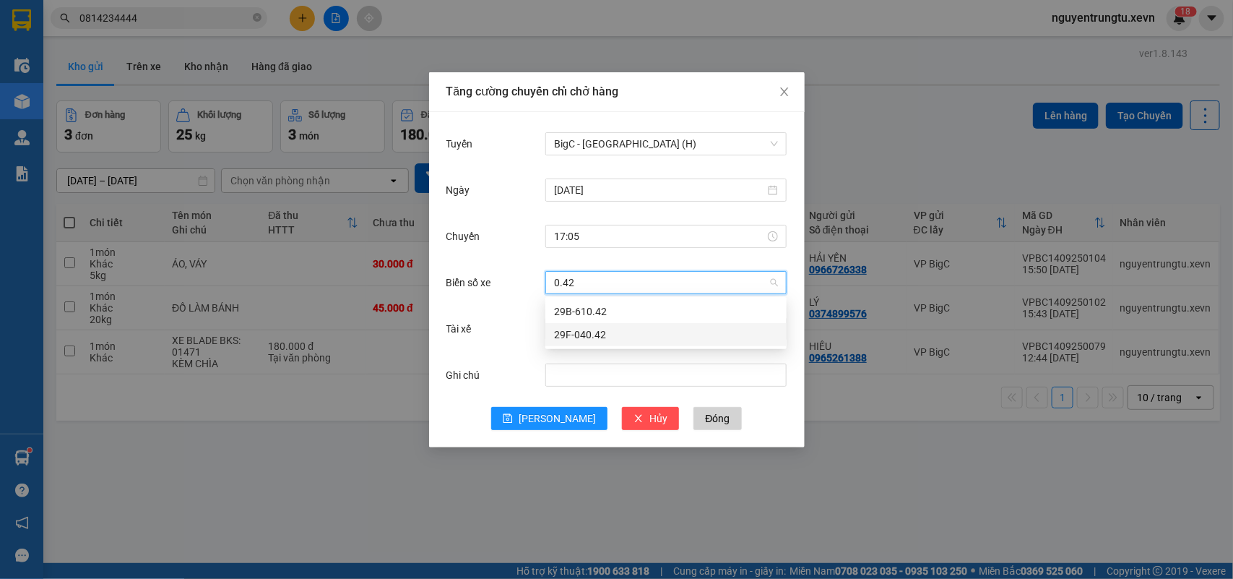
click at [585, 334] on div "29F-040.42" at bounding box center [666, 335] width 224 height 16
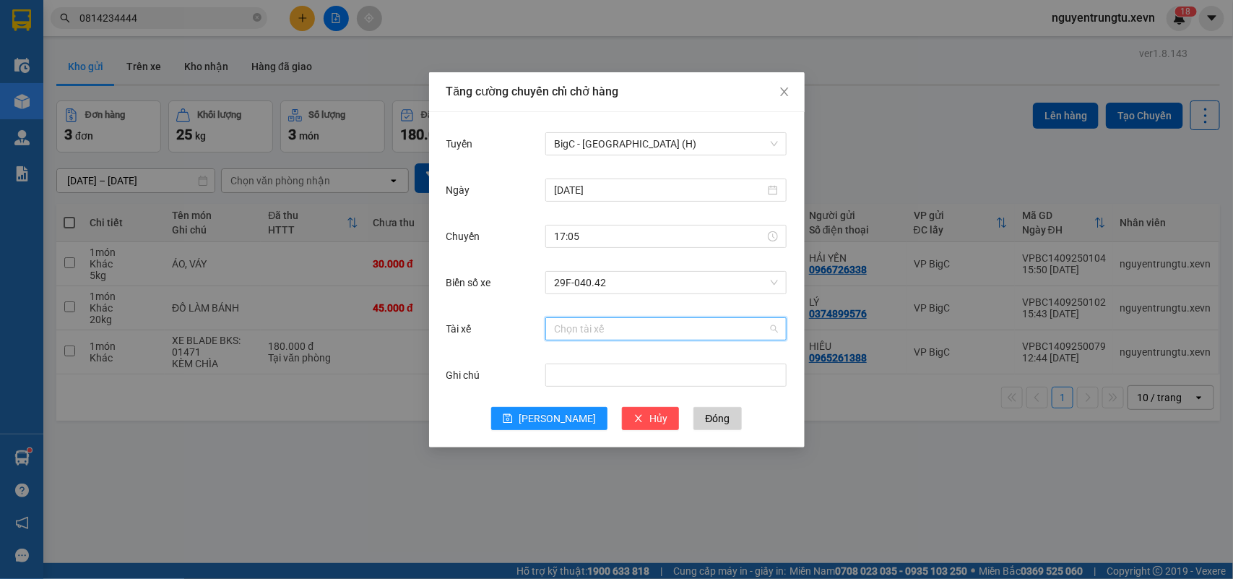
click at [600, 327] on input "Tài xế" at bounding box center [661, 329] width 214 height 22
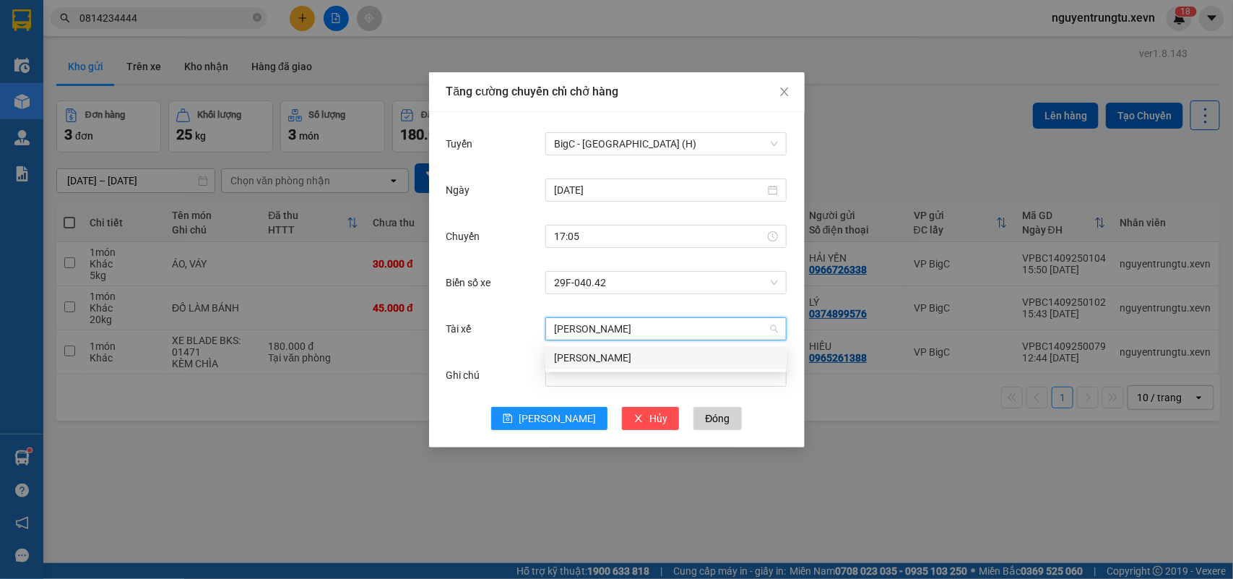
type input "[PERSON_NAME]"
click at [603, 360] on div "[PERSON_NAME]" at bounding box center [666, 358] width 224 height 16
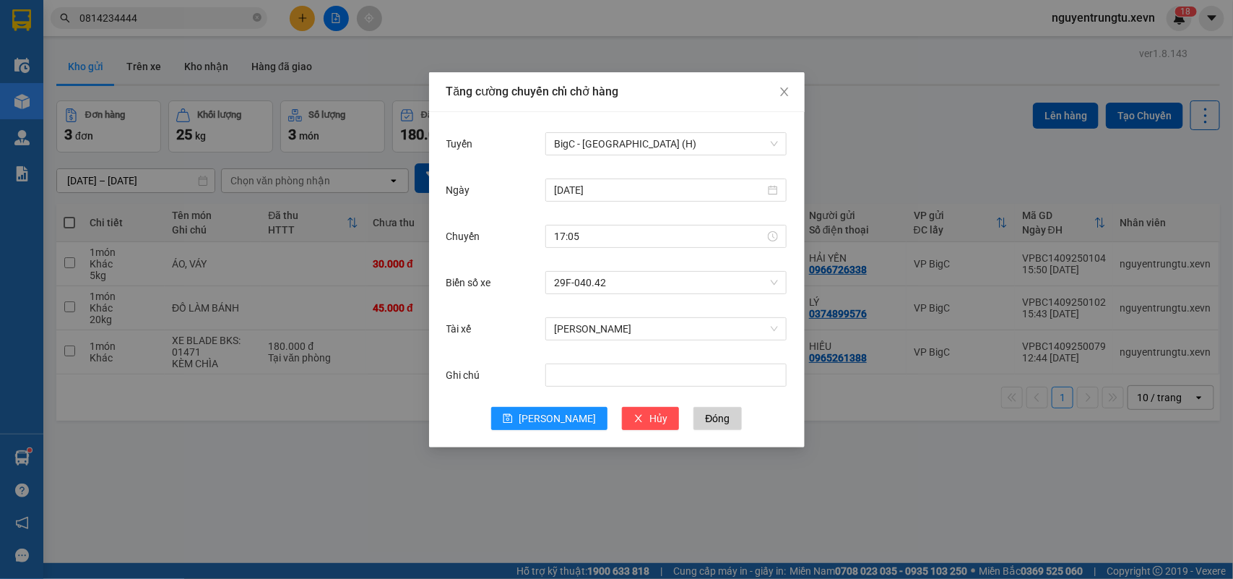
click at [632, 347] on div "Tài xế [PERSON_NAME]" at bounding box center [616, 337] width 341 height 46
click at [565, 410] on span "[PERSON_NAME]" at bounding box center [557, 418] width 77 height 16
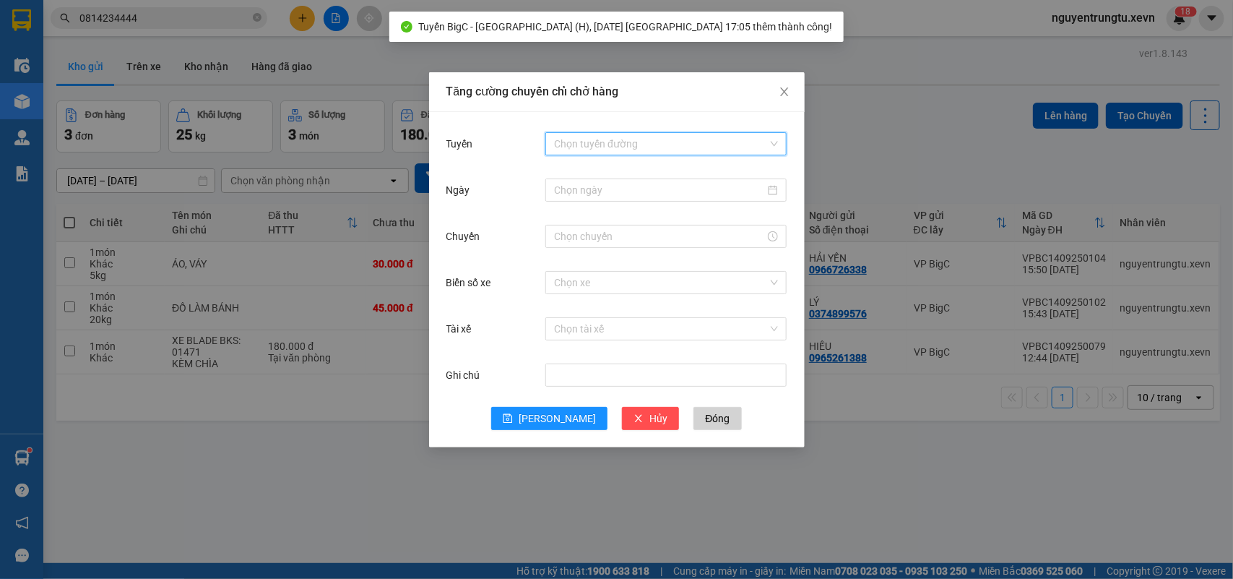
drag, startPoint x: 681, startPoint y: 139, endPoint x: 670, endPoint y: 220, distance: 81.7
click at [681, 142] on input "Tuyến" at bounding box center [661, 144] width 214 height 22
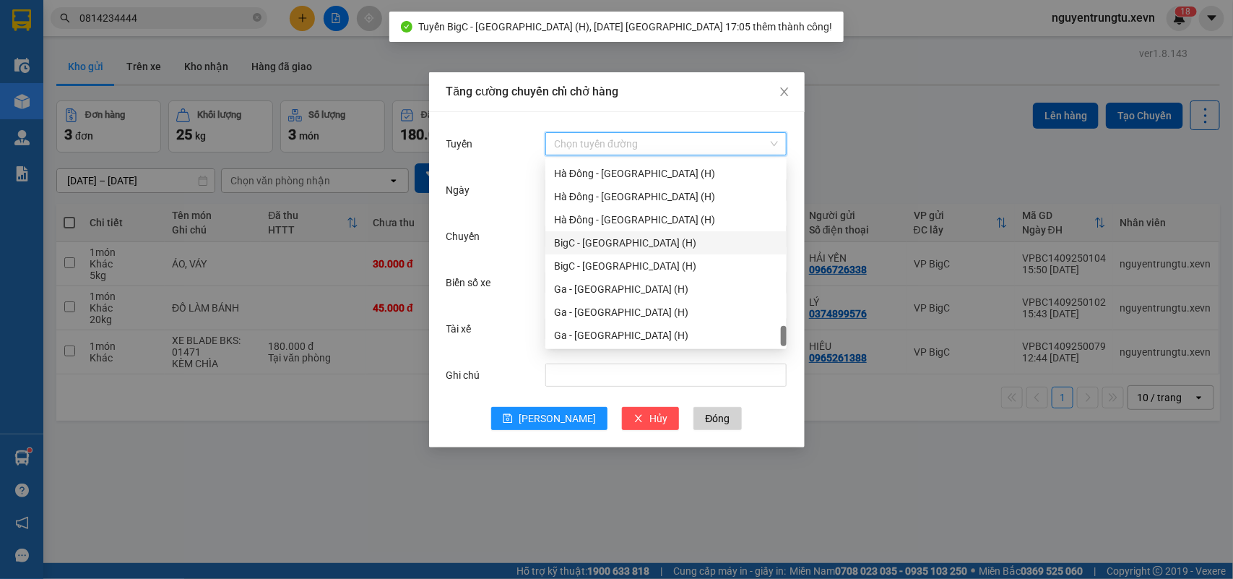
click at [620, 243] on div "BigC - [GEOGRAPHIC_DATA] (H)" at bounding box center [666, 243] width 224 height 16
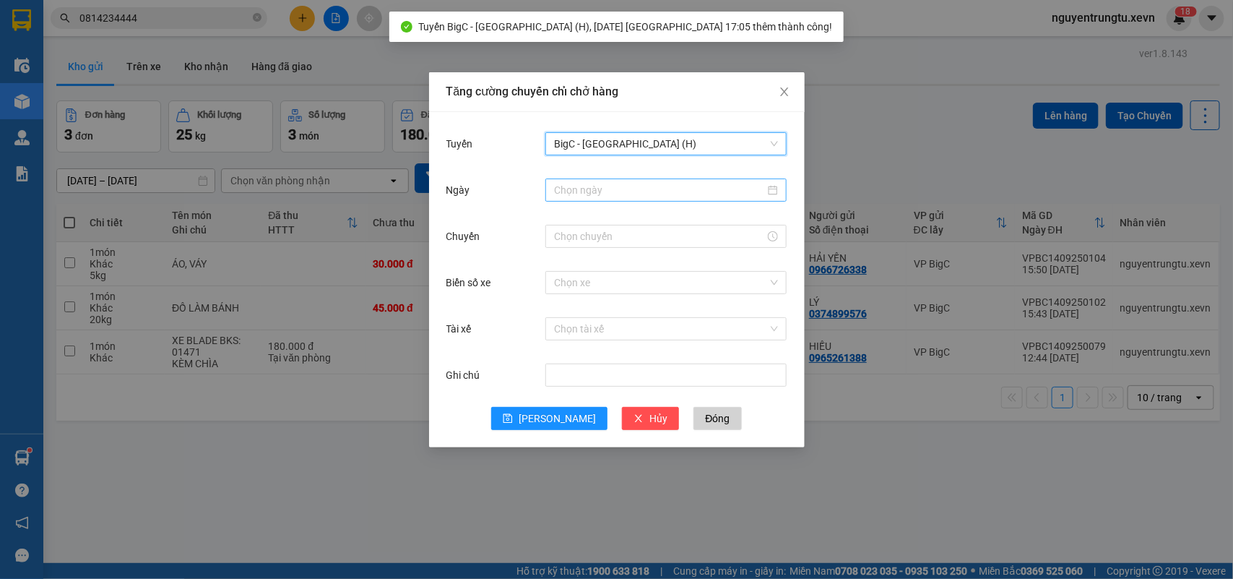
click at [652, 186] on input "Ngày" at bounding box center [659, 190] width 211 height 16
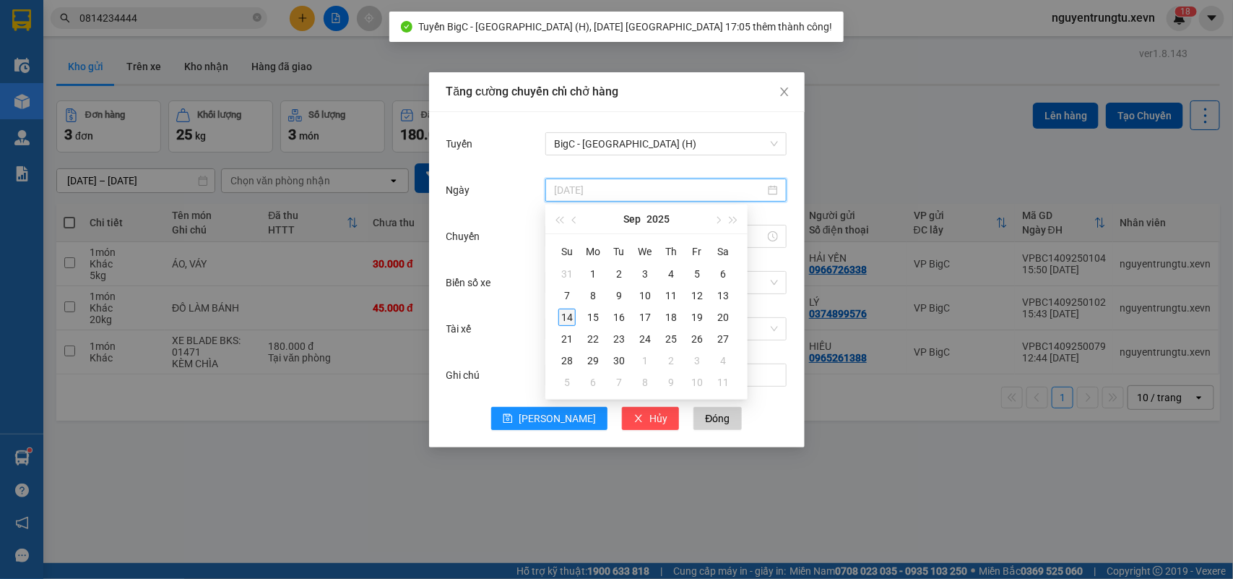
type input "[DATE]"
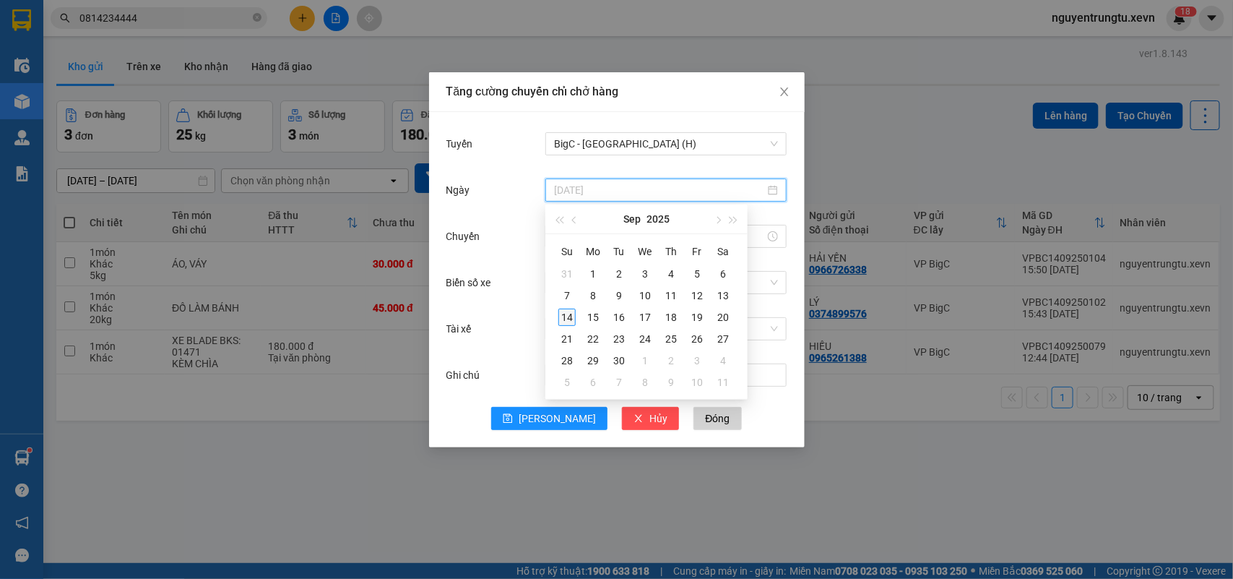
drag, startPoint x: 571, startPoint y: 320, endPoint x: 586, endPoint y: 308, distance: 19.5
click at [569, 320] on div "14" at bounding box center [566, 316] width 17 height 17
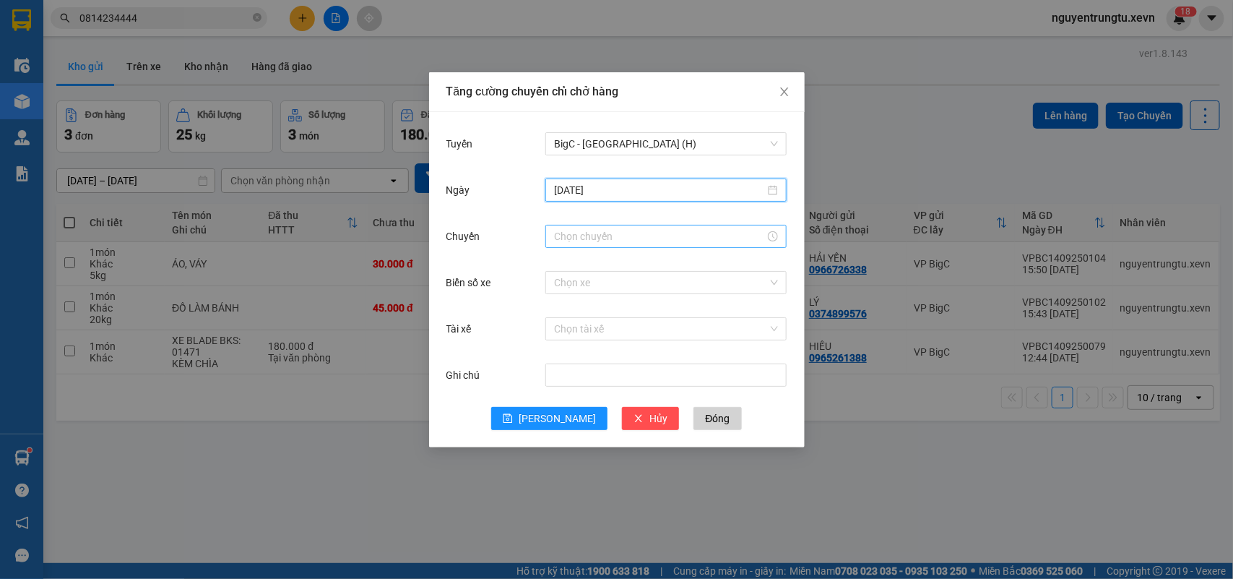
click at [623, 240] on input "Chuyến" at bounding box center [659, 236] width 211 height 16
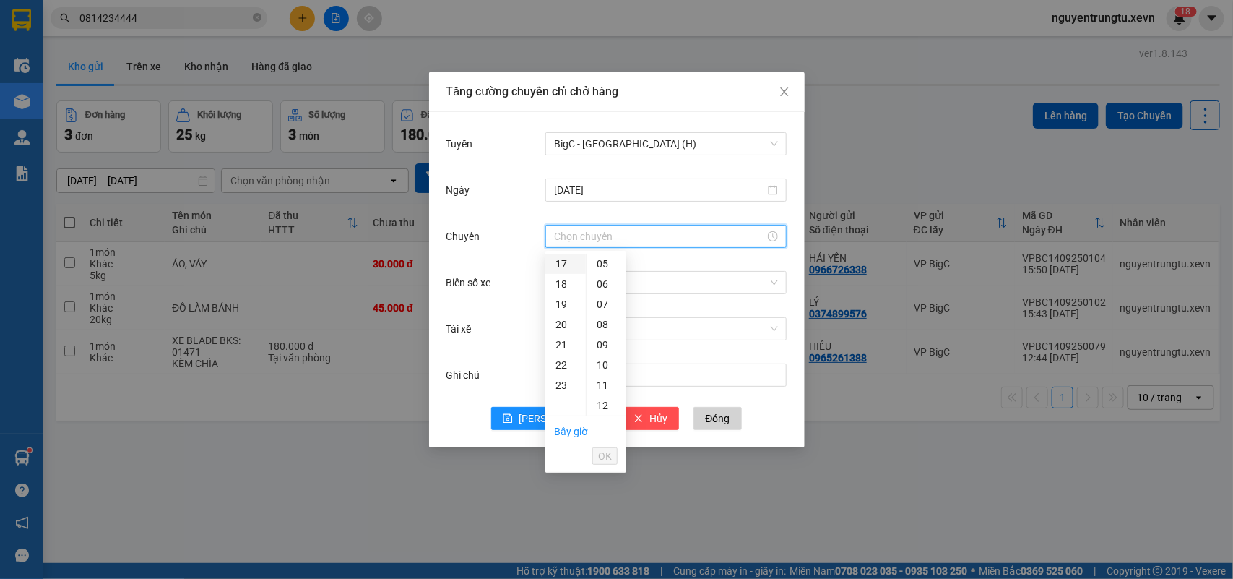
click at [566, 261] on div "17" at bounding box center [565, 264] width 40 height 20
click at [603, 358] on div "05" at bounding box center [607, 365] width 40 height 20
type input "17:05"
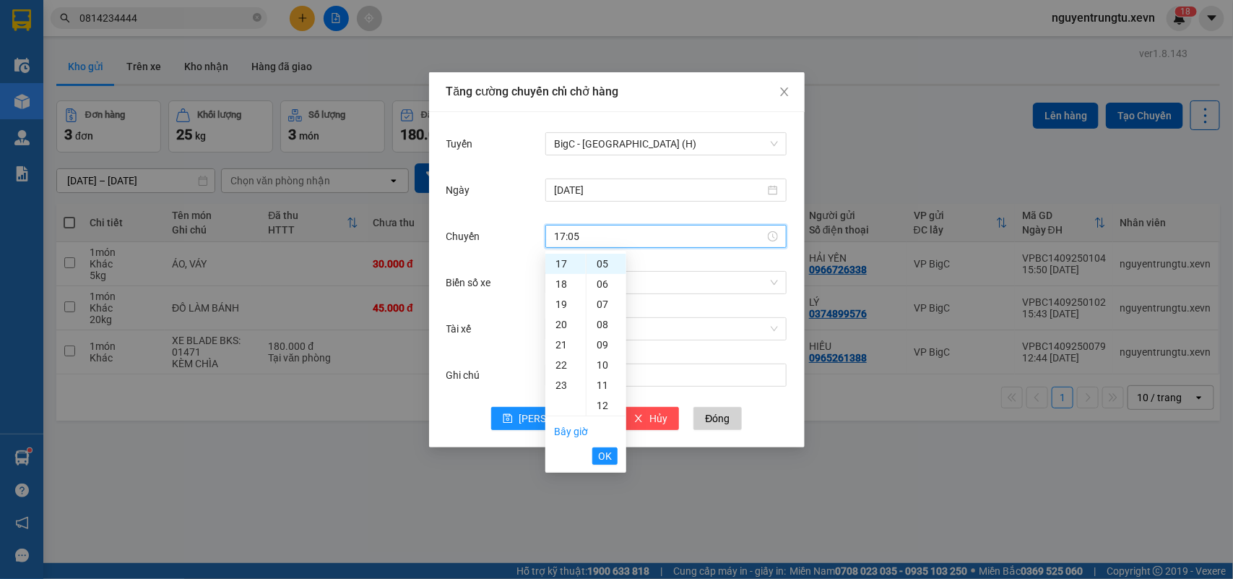
drag, startPoint x: 607, startPoint y: 463, endPoint x: 603, endPoint y: 454, distance: 10.1
click at [603, 460] on span "OK" at bounding box center [605, 456] width 14 height 16
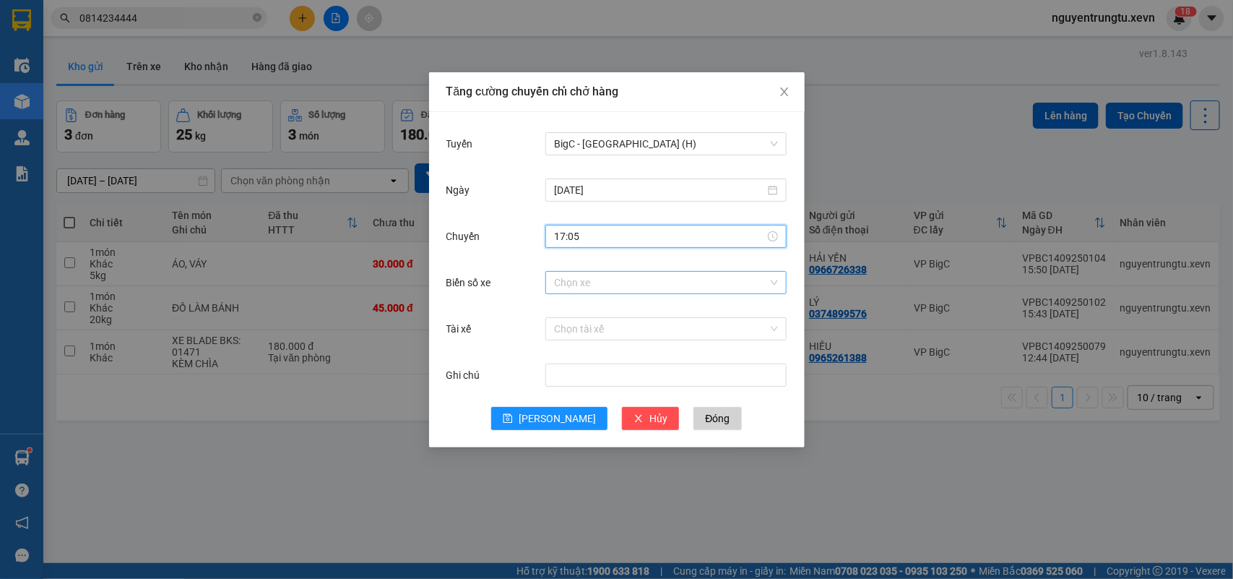
click at [648, 280] on input "Biển số xe" at bounding box center [661, 283] width 214 height 22
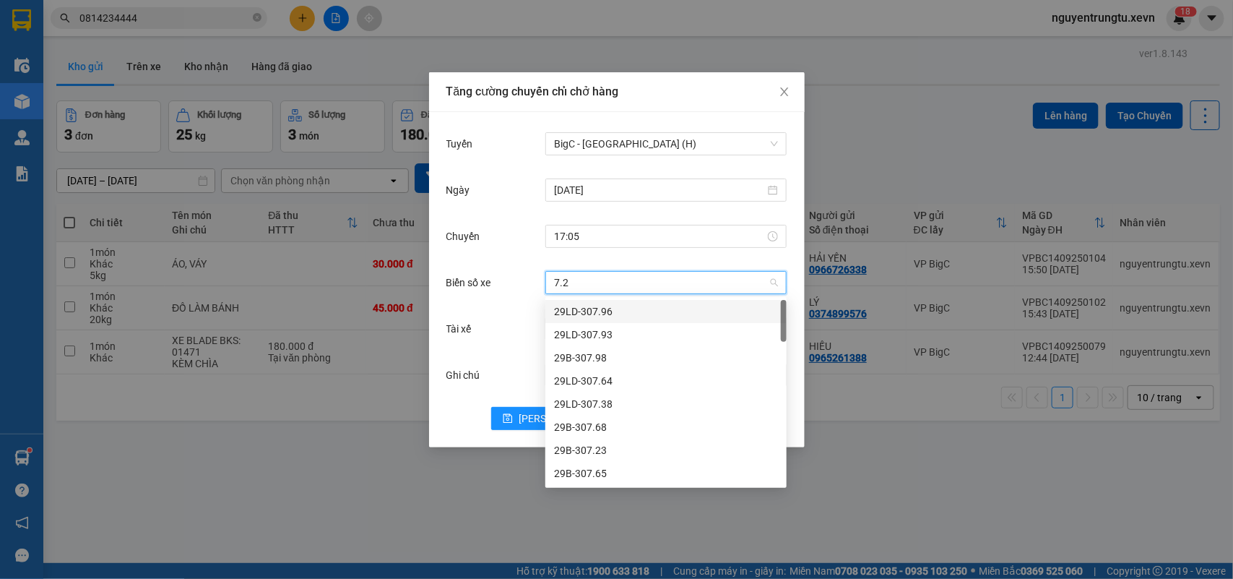
type input "7.29"
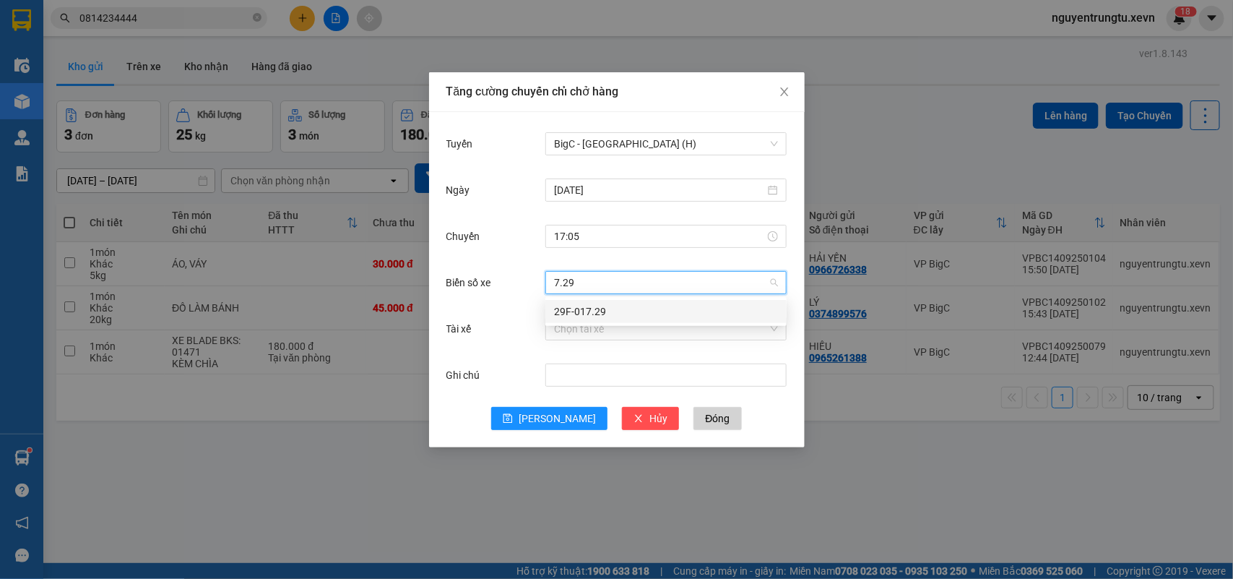
click at [587, 320] on div "29F-017.29" at bounding box center [665, 311] width 241 height 23
click at [587, 329] on input "Tài xế" at bounding box center [661, 329] width 214 height 22
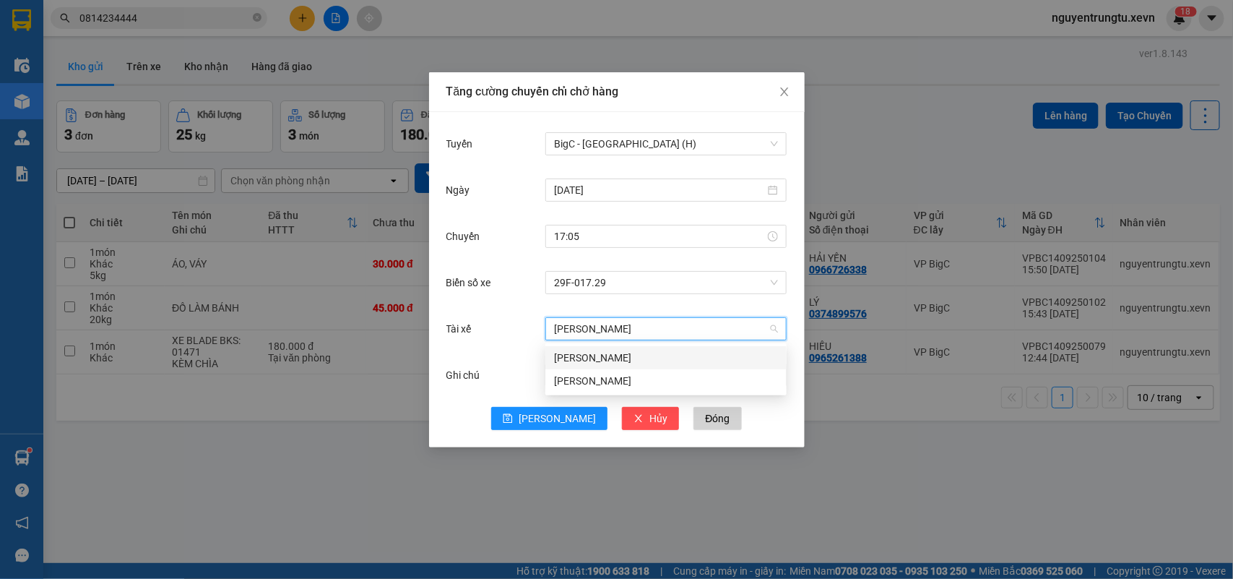
type input "[PERSON_NAME]"
drag, startPoint x: 612, startPoint y: 363, endPoint x: 589, endPoint y: 381, distance: 28.3
click at [612, 365] on div "[PERSON_NAME]" at bounding box center [666, 358] width 224 height 16
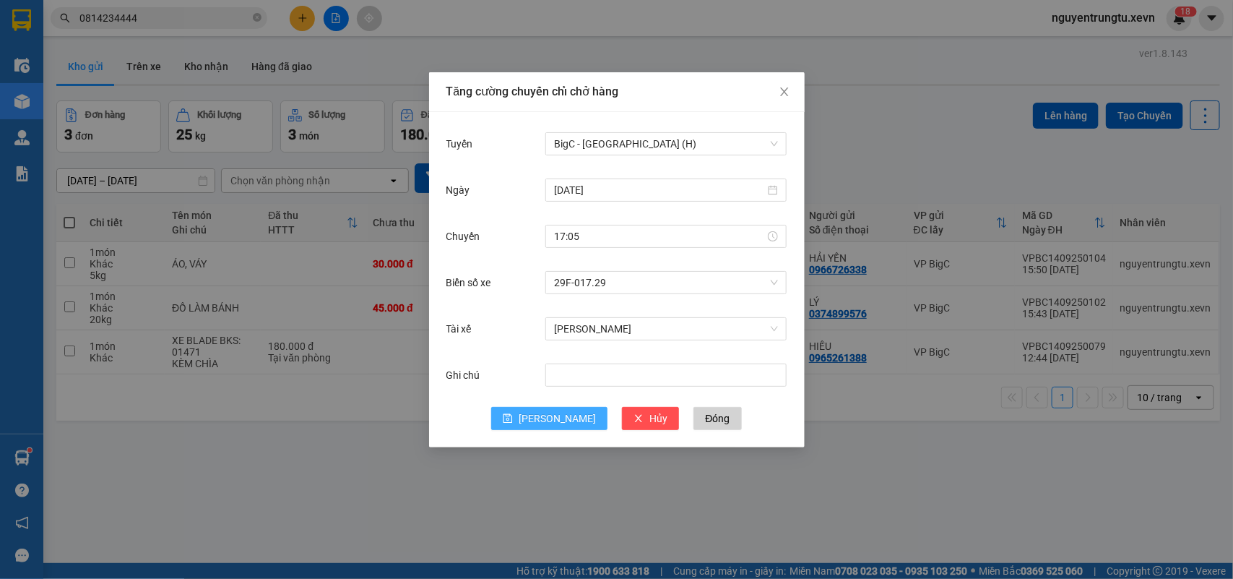
click at [547, 412] on button "[PERSON_NAME]" at bounding box center [549, 418] width 116 height 23
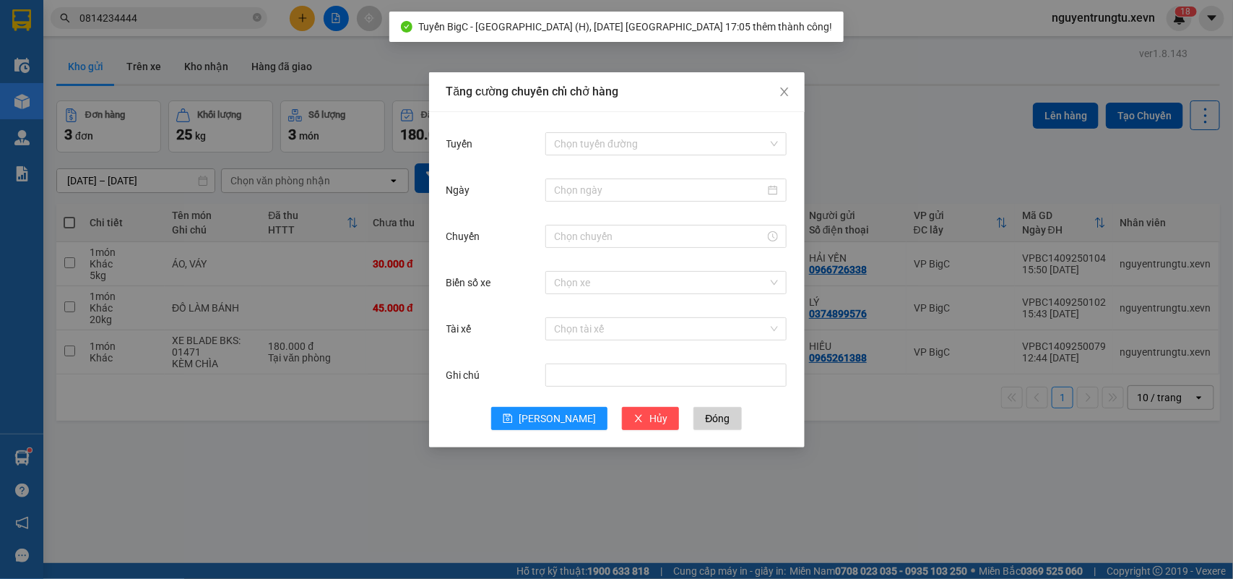
click at [670, 157] on div "Tuyến Chọn tuyến đường" at bounding box center [616, 152] width 341 height 46
click at [670, 153] on input "Tuyến" at bounding box center [661, 144] width 214 height 22
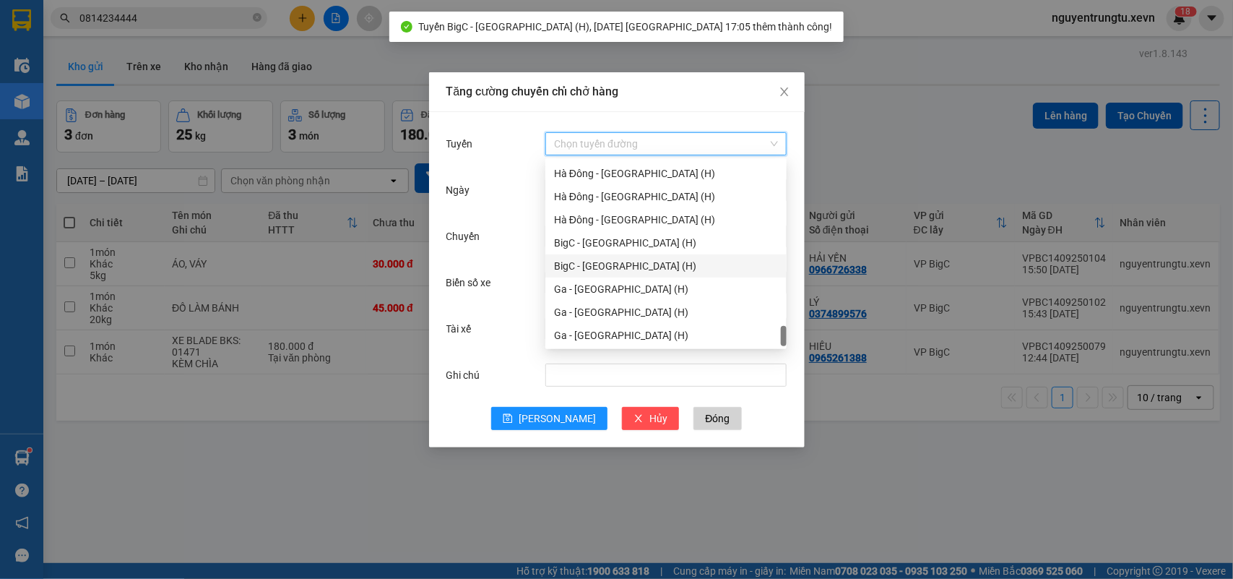
click at [647, 266] on div "BigC - [GEOGRAPHIC_DATA] (H)" at bounding box center [666, 266] width 224 height 16
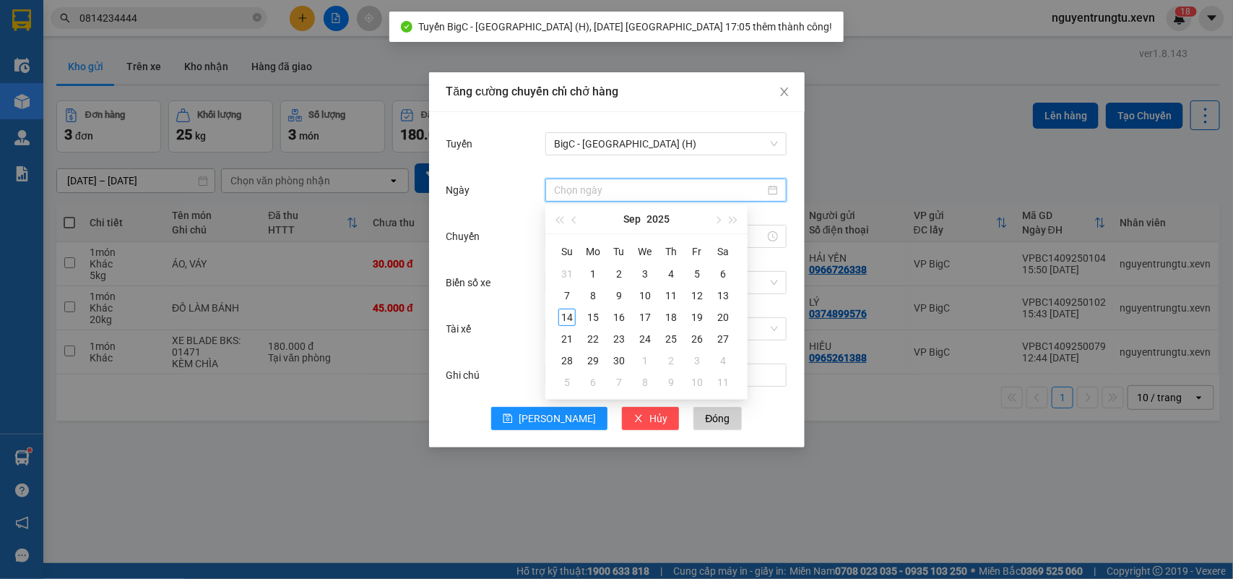
click at [670, 195] on input "Ngày" at bounding box center [659, 190] width 211 height 16
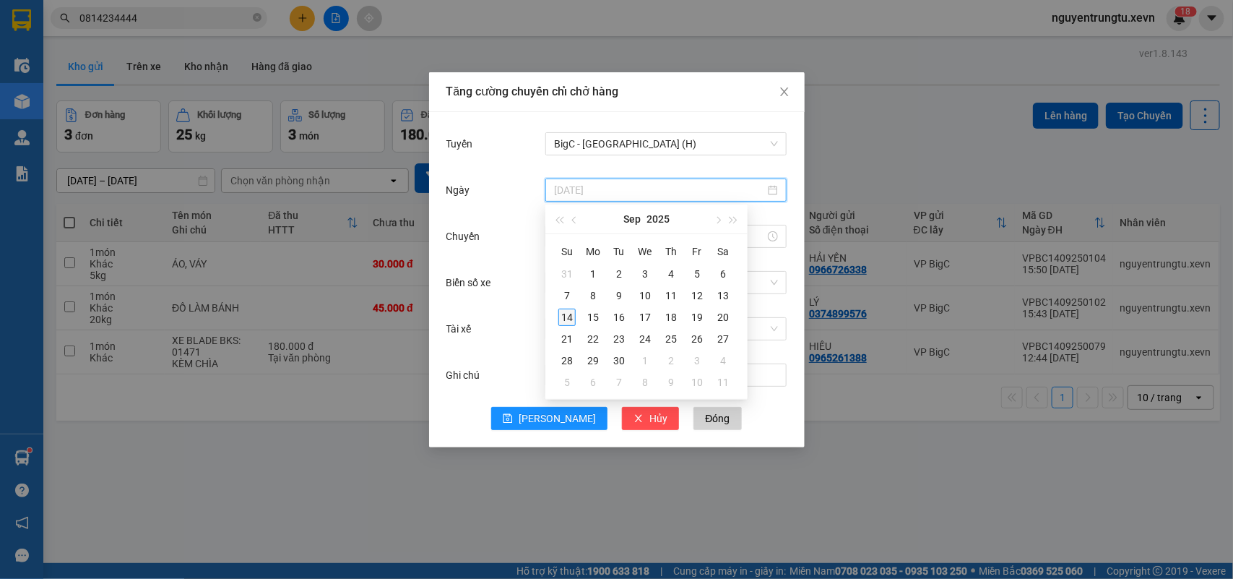
type input "[DATE]"
click at [562, 316] on div "14" at bounding box center [566, 316] width 17 height 17
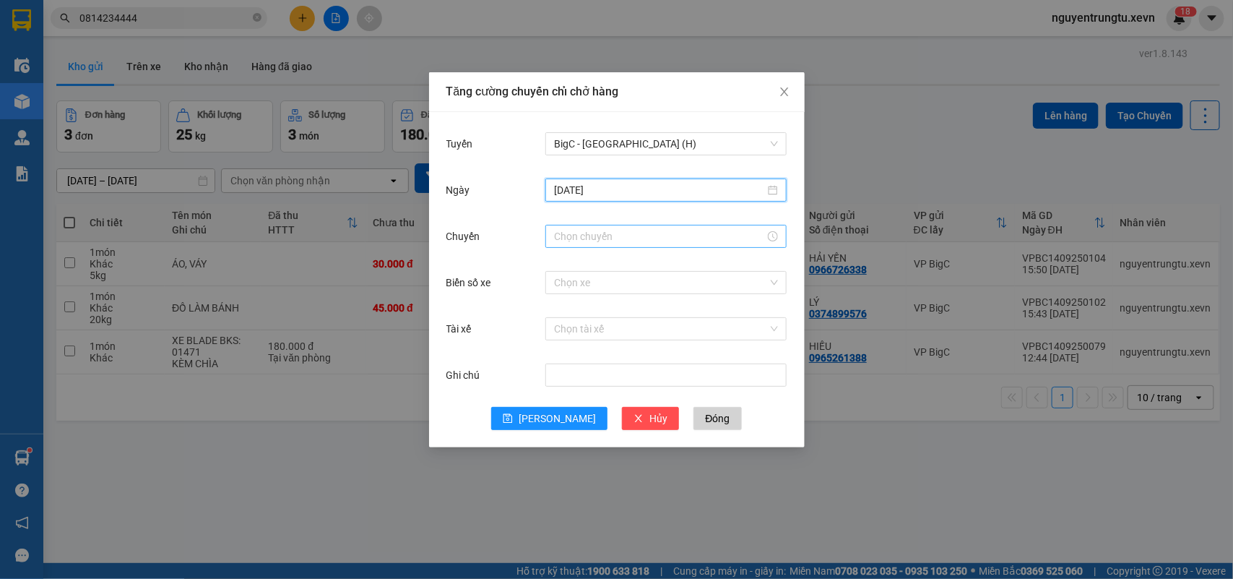
click at [625, 238] on input "Chuyến" at bounding box center [659, 236] width 211 height 16
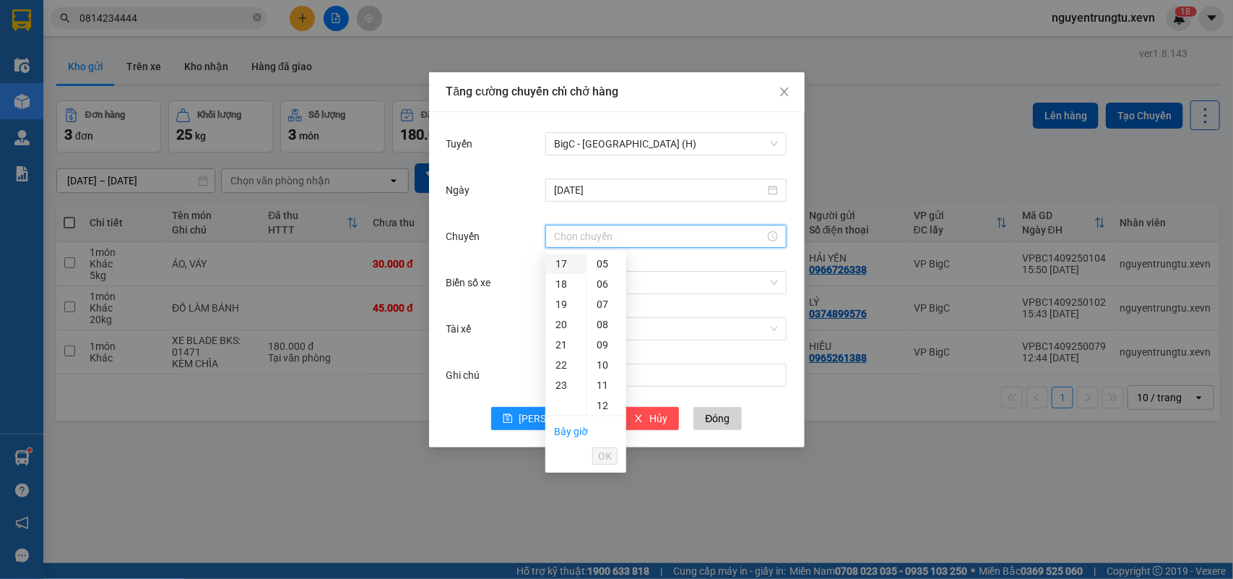
click at [553, 266] on div "17" at bounding box center [565, 264] width 40 height 20
click at [597, 366] on div "05" at bounding box center [607, 365] width 40 height 20
type input "17:05"
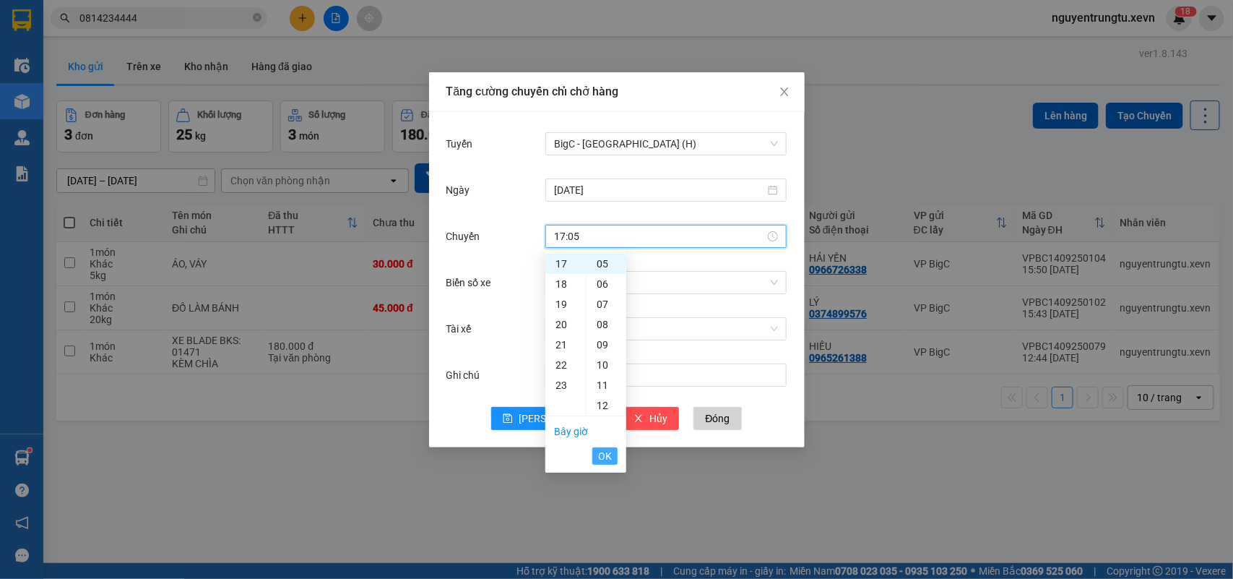
click at [608, 459] on span "OK" at bounding box center [605, 456] width 14 height 16
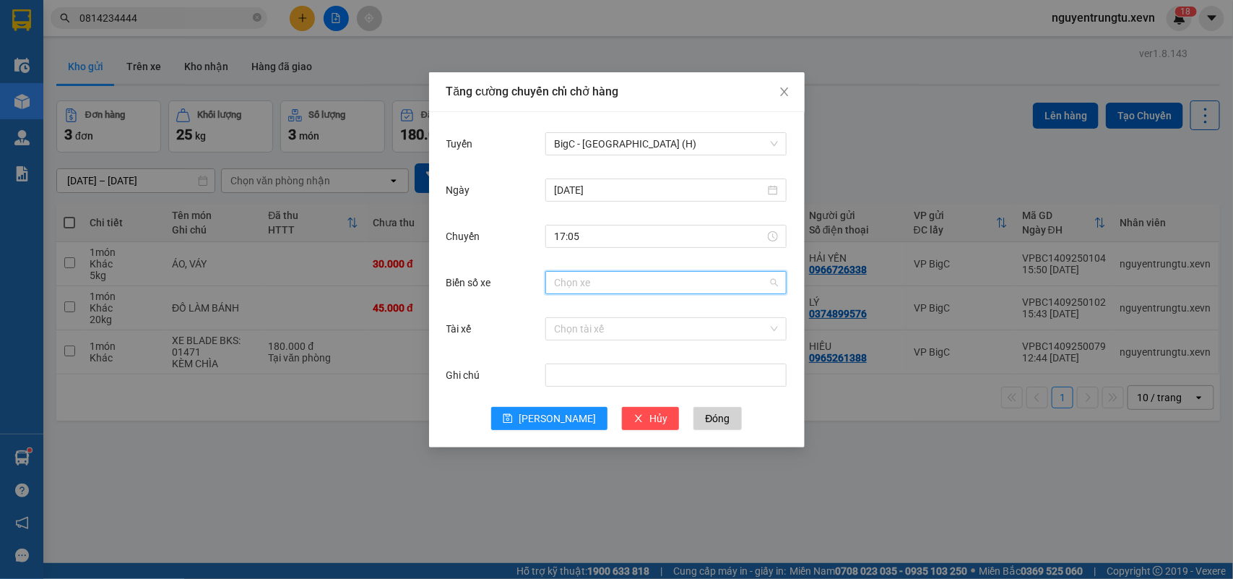
click at [662, 291] on input "Biển số xe" at bounding box center [661, 283] width 214 height 22
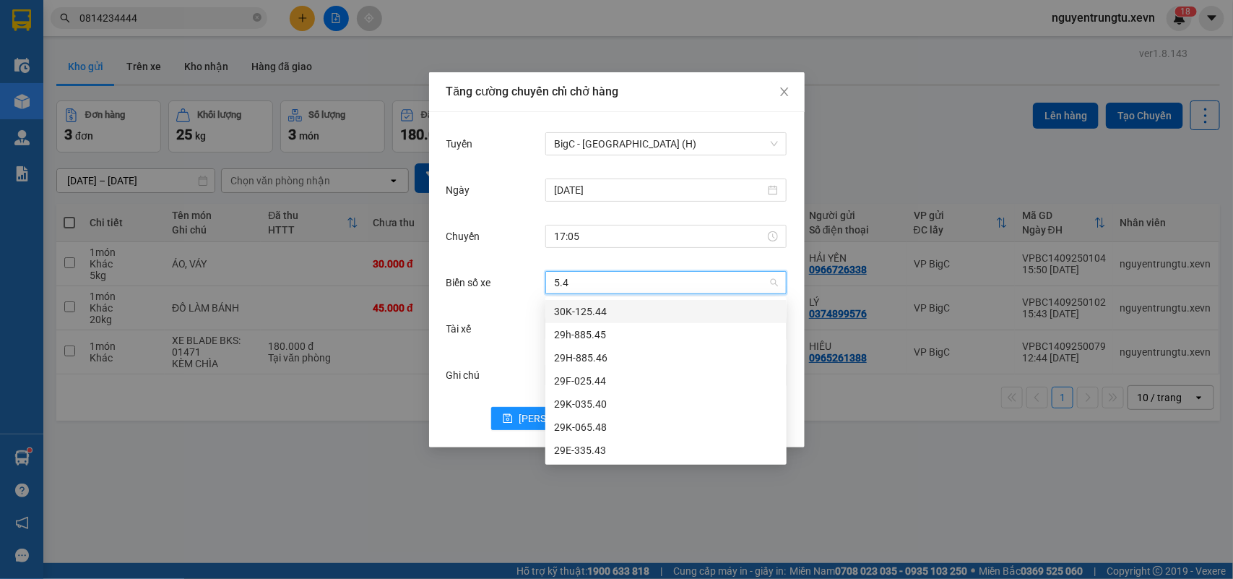
type input "5.48"
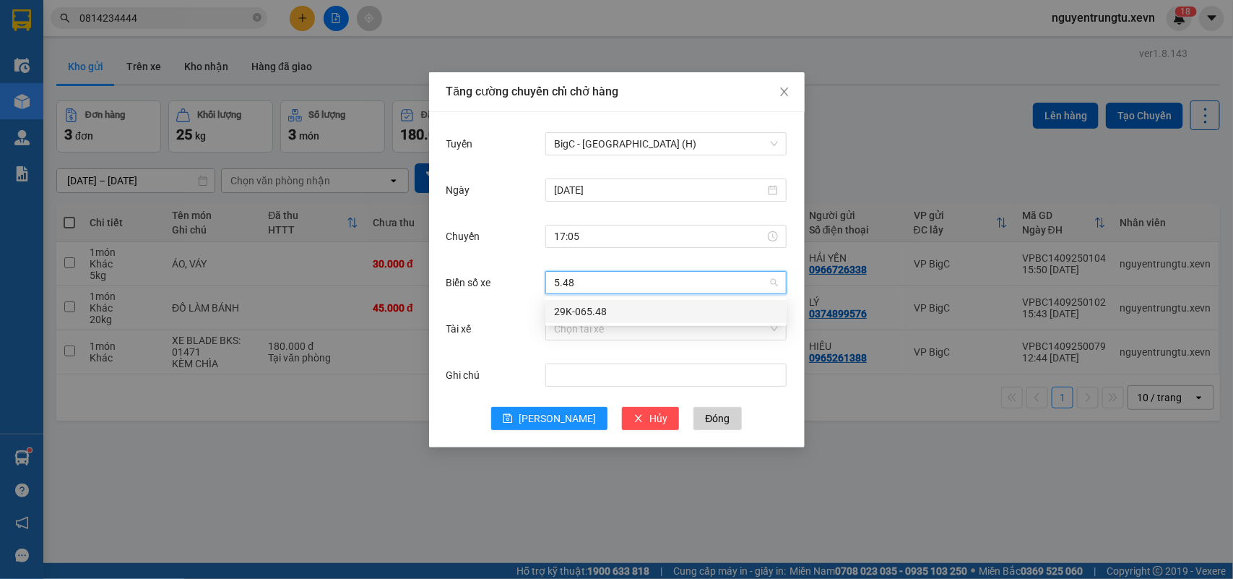
click at [636, 316] on div "29K-065.48" at bounding box center [666, 311] width 224 height 16
click at [636, 337] on input "Tài xế" at bounding box center [661, 329] width 214 height 22
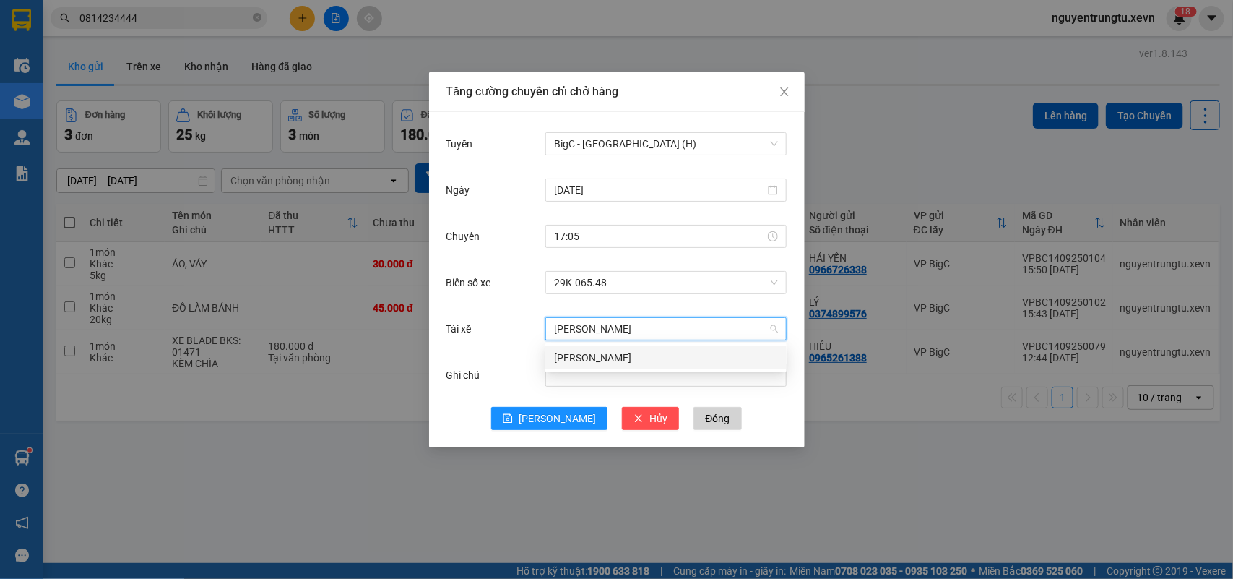
type input "[PERSON_NAME]"
click at [685, 356] on div "[PERSON_NAME]" at bounding box center [666, 358] width 224 height 16
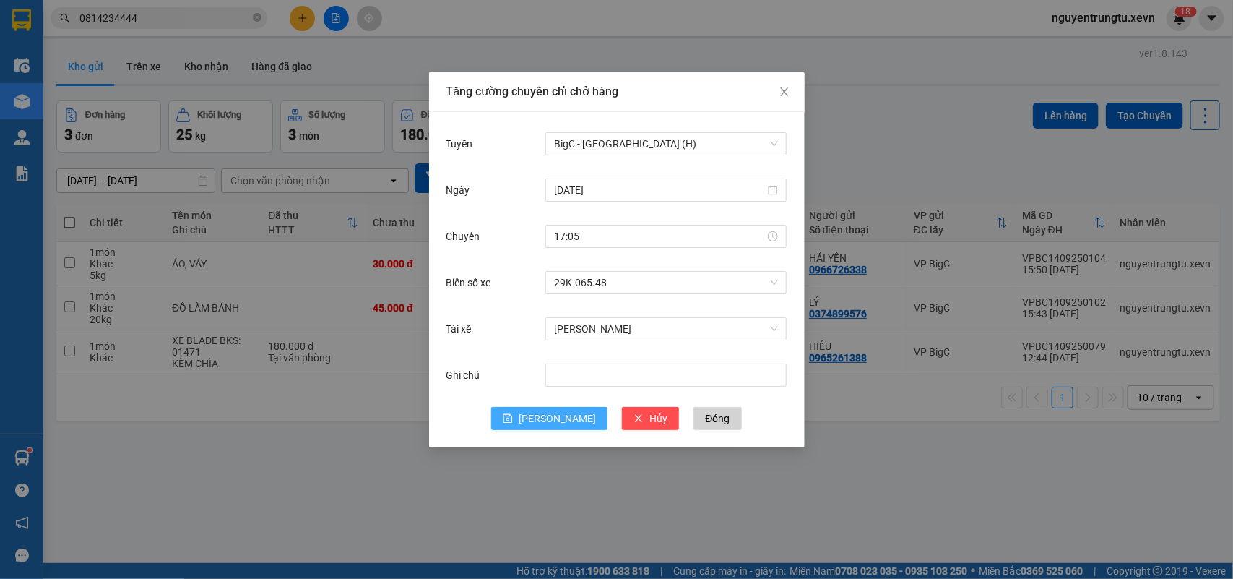
click at [531, 423] on button "[PERSON_NAME]" at bounding box center [549, 418] width 116 height 23
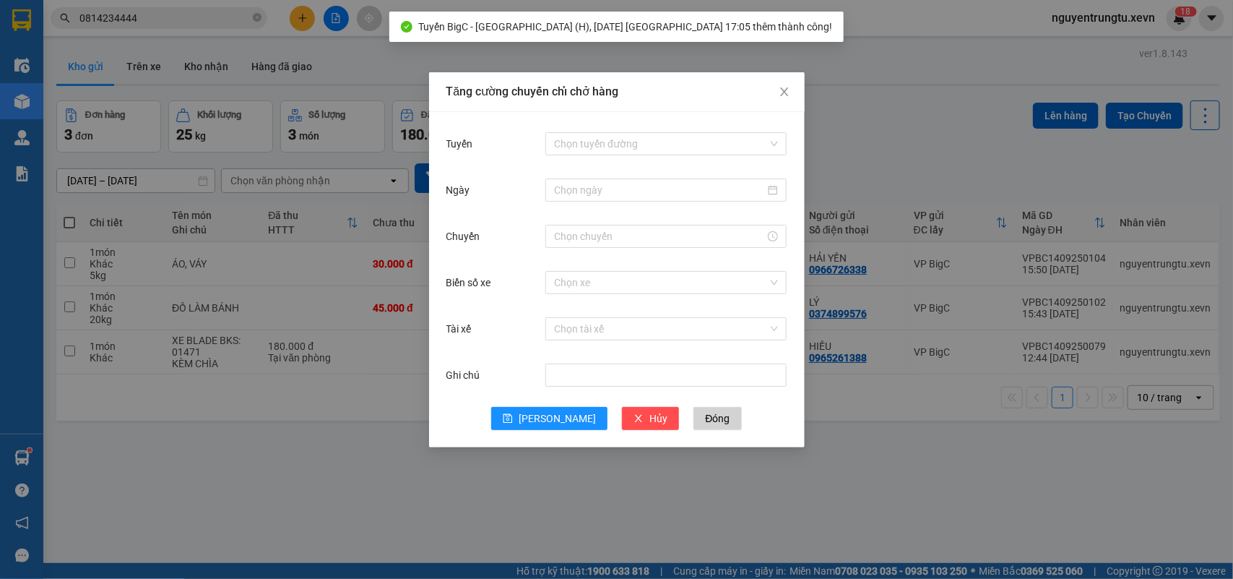
click at [932, 514] on div "Tăng cường chuyến chỉ chở hàng Tuyến Chọn tuyến đường Ngày Chuyến Biển số xe Ch…" at bounding box center [616, 289] width 1233 height 579
